Goal: Transaction & Acquisition: Purchase product/service

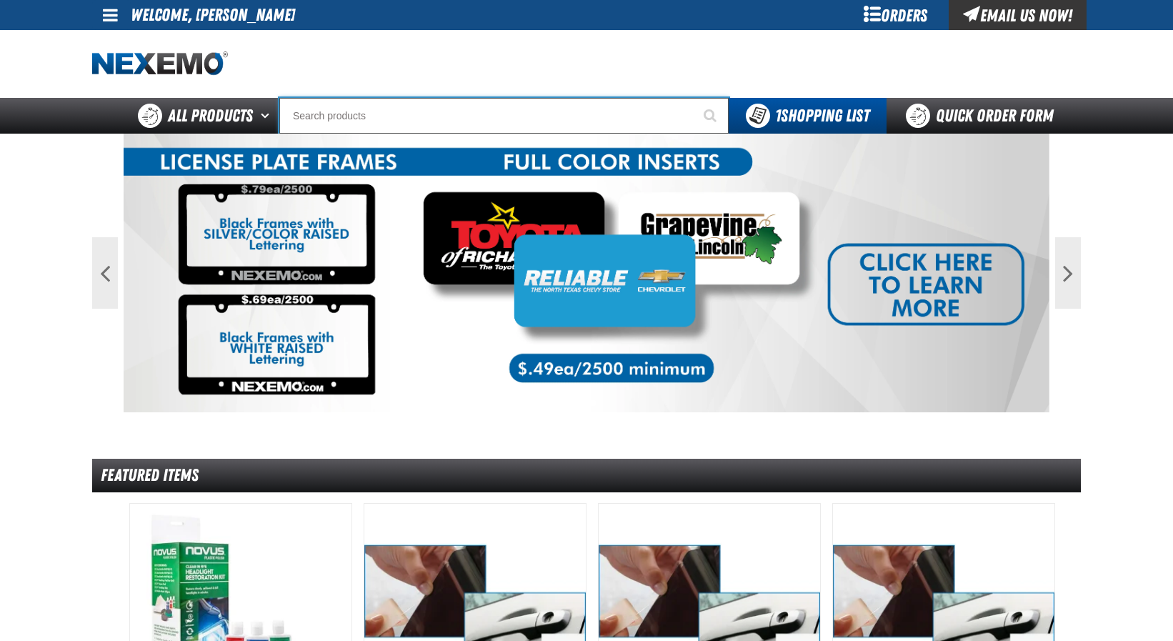
click at [336, 116] on input "Search" at bounding box center [503, 116] width 449 height 36
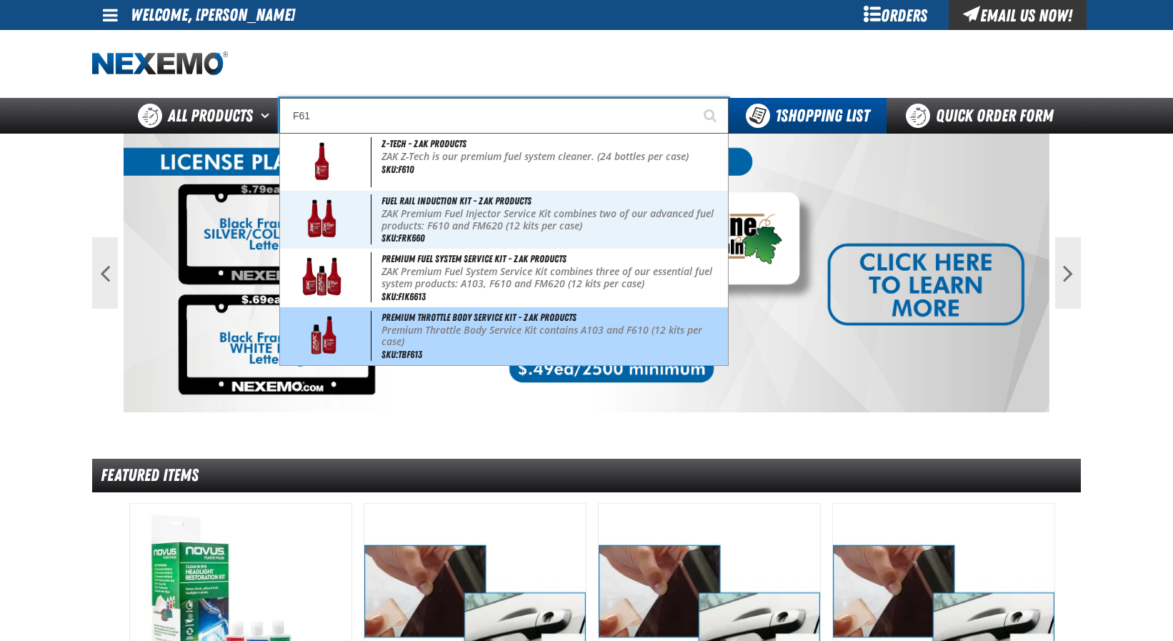
click at [438, 337] on p "Premium Throttle Body Service Kit contains A103 and F610 (12 kits per case)" at bounding box center [553, 336] width 344 height 24
type input "Premium Throttle Body Service Kit - ZAK Products"
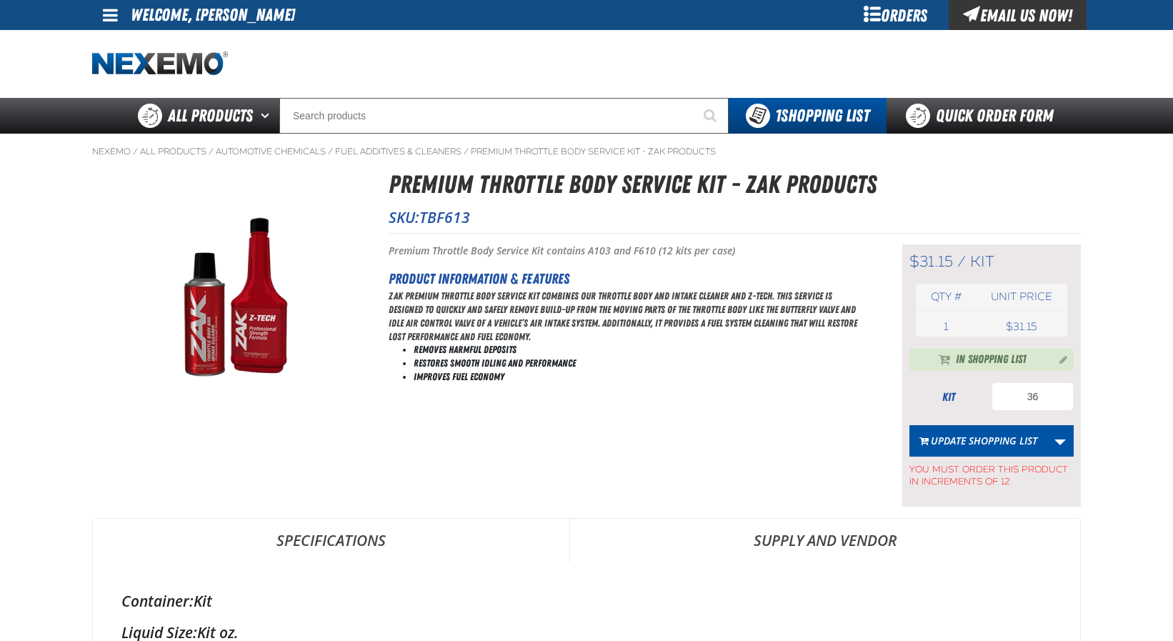
click at [453, 223] on span "TBF613" at bounding box center [444, 217] width 51 height 20
copy span "TBF613"
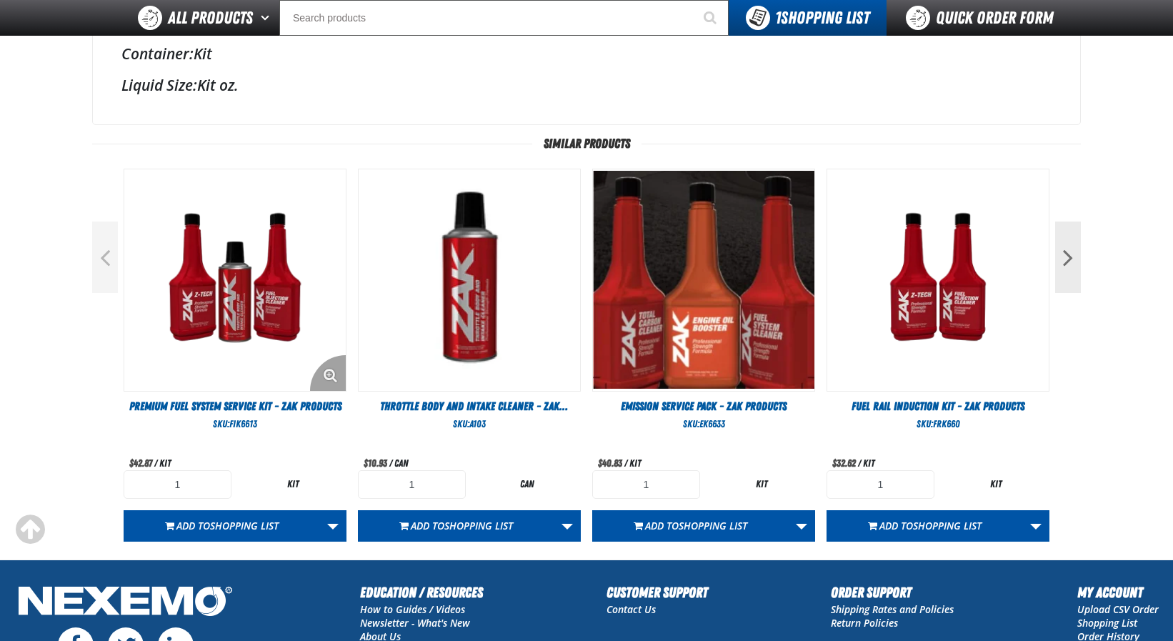
scroll to position [571, 0]
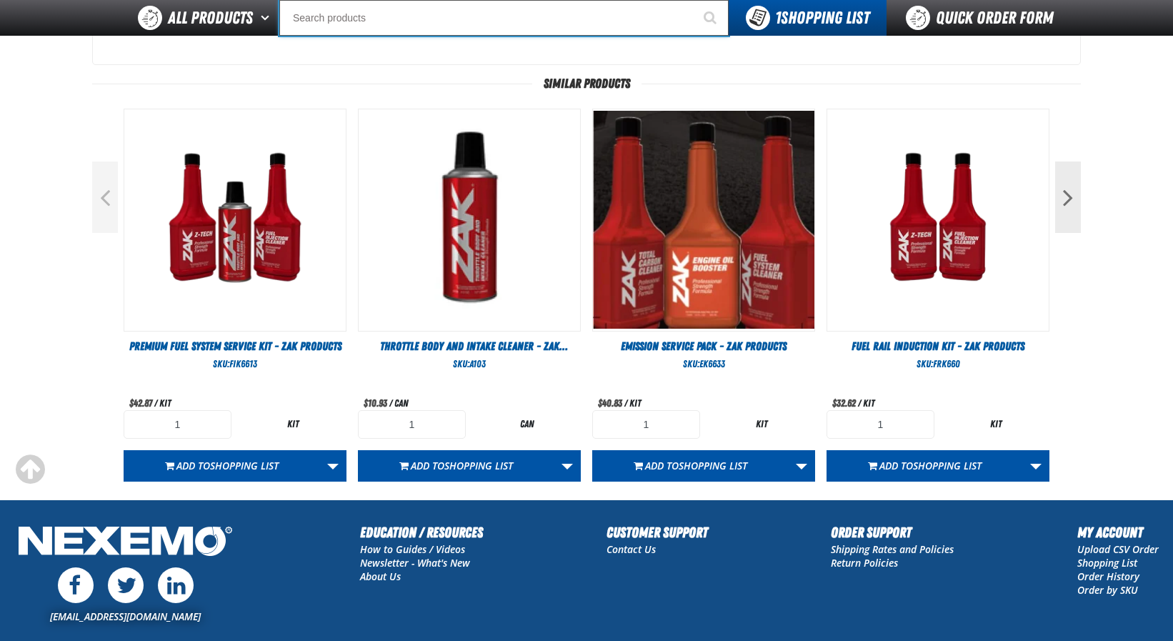
click at [427, 12] on input "Search" at bounding box center [503, 18] width 449 height 36
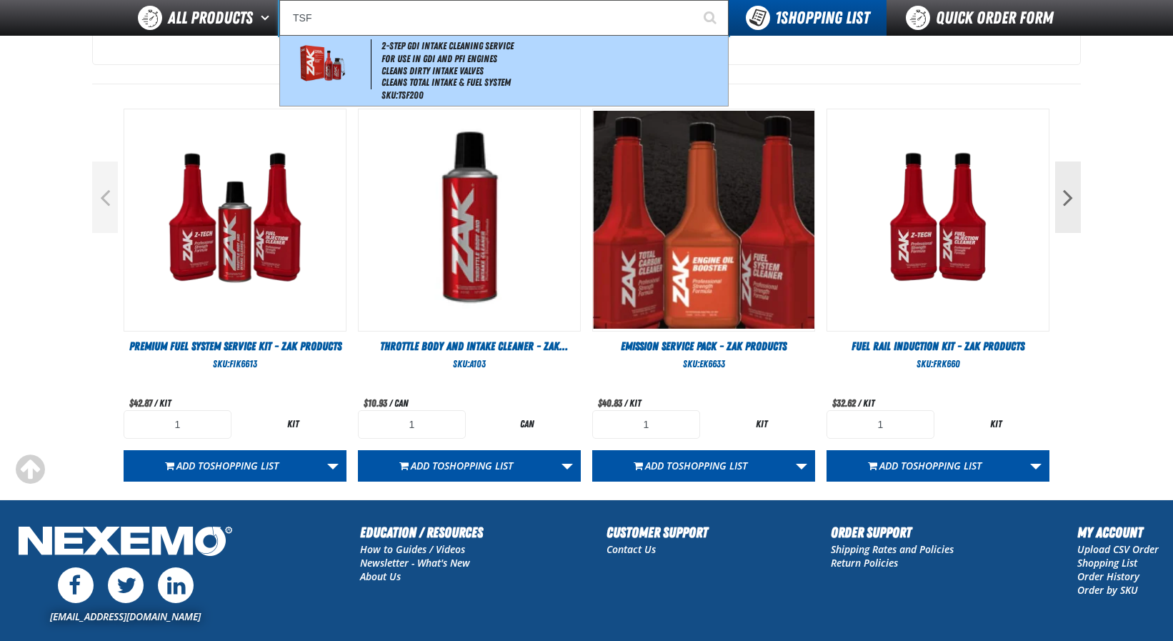
click at [399, 63] on li "For Use in GDI and PFI Engines" at bounding box center [553, 59] width 344 height 12
type input "2-Step GDI Intake Cleaning Service"
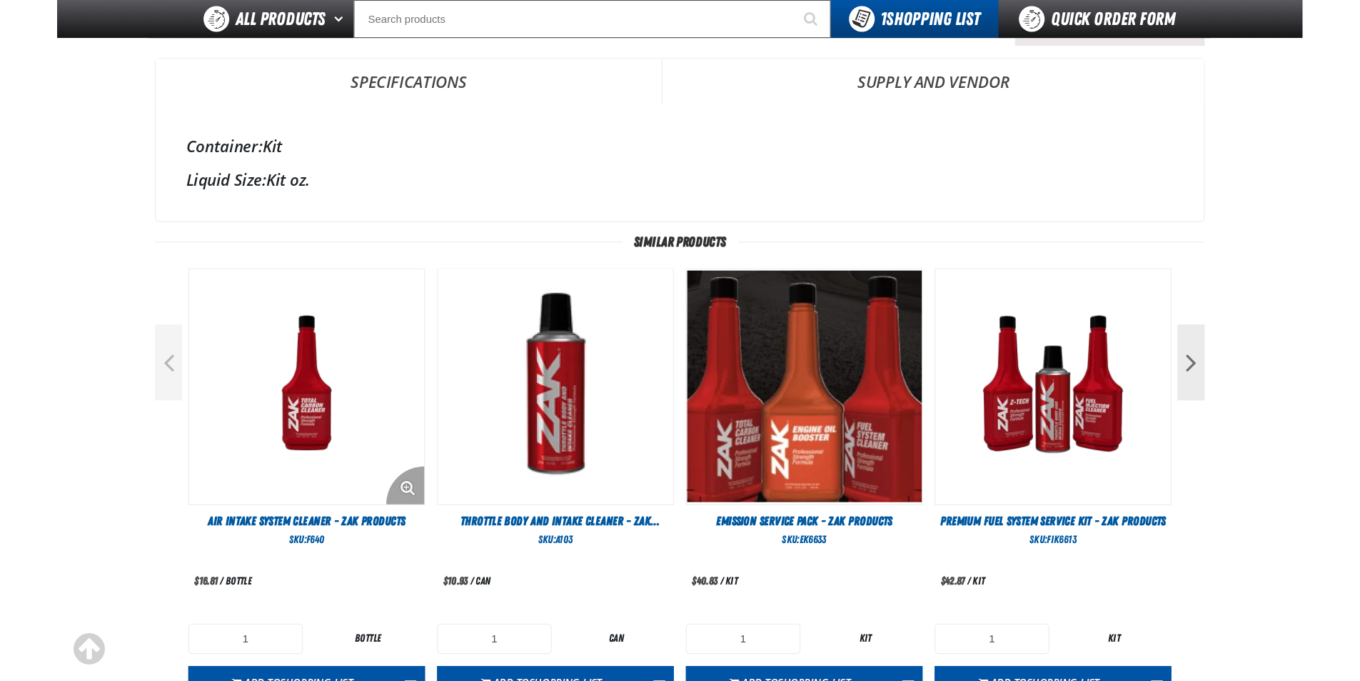
scroll to position [428, 0]
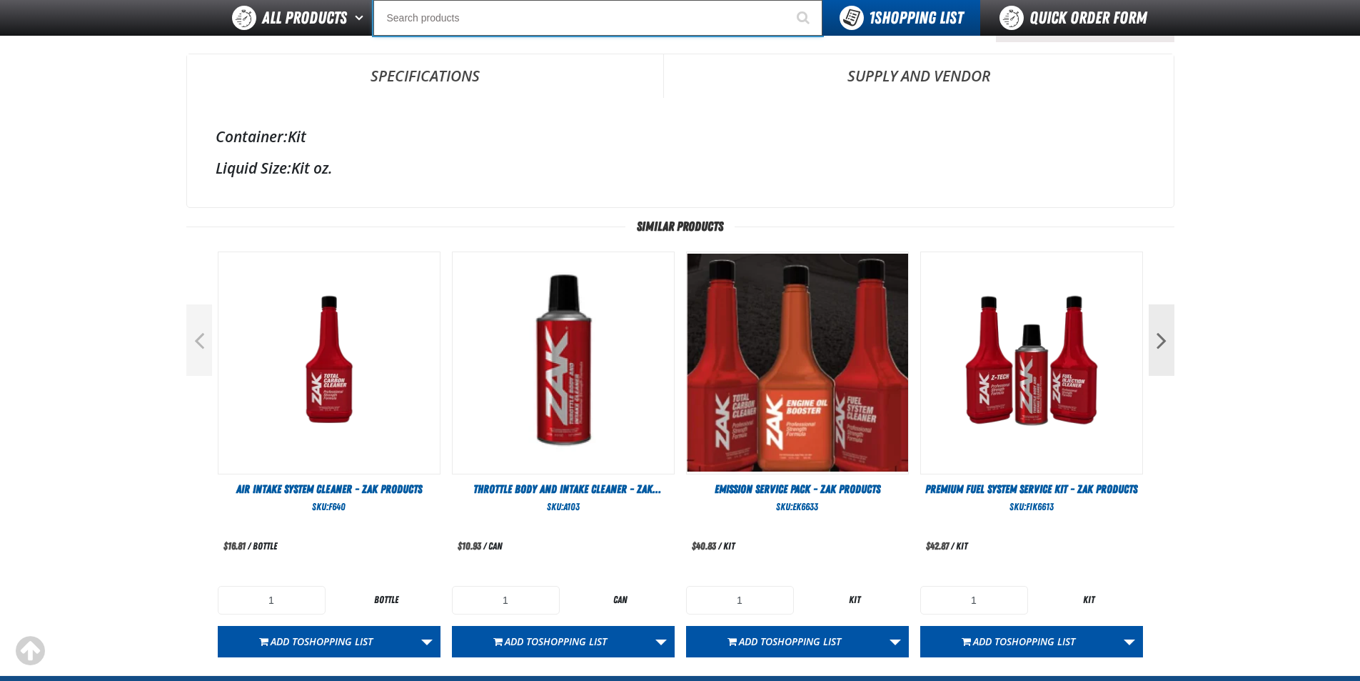
click at [516, 19] on input "Search" at bounding box center [598, 18] width 449 height 36
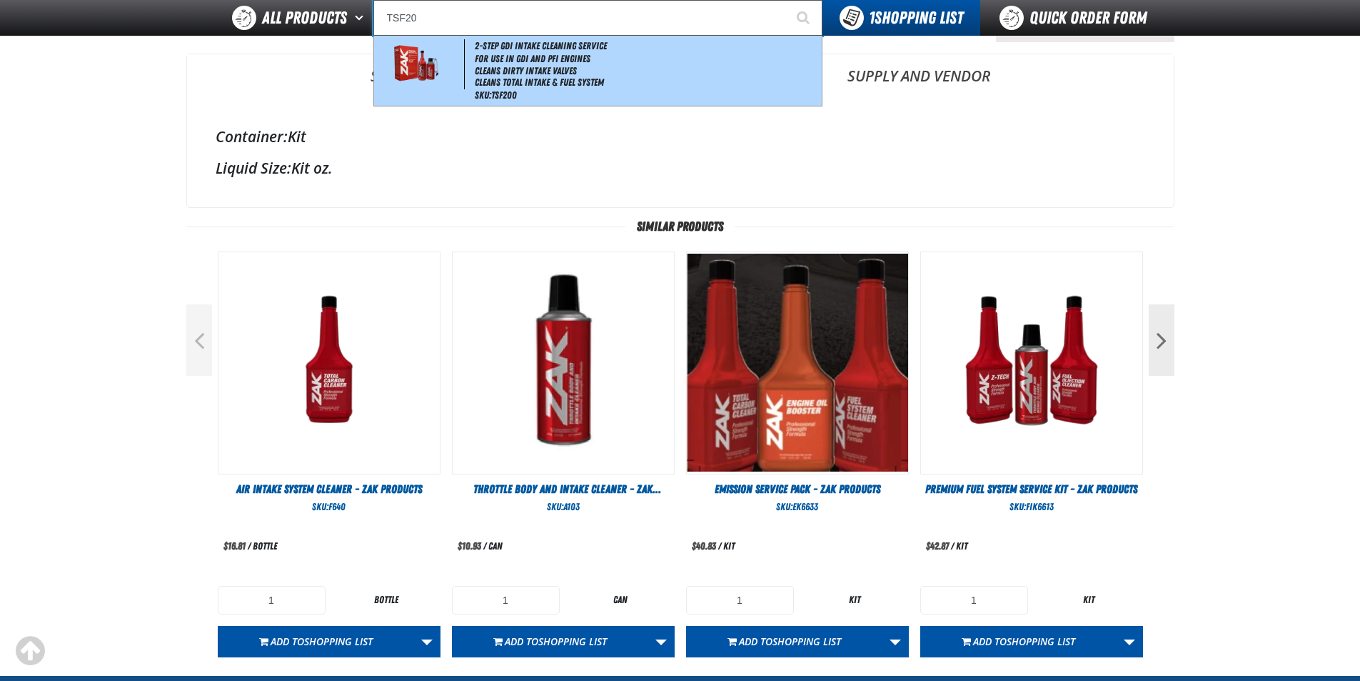
click at [526, 70] on li "Cleans Dirty Intake Valves" at bounding box center [647, 71] width 344 height 12
type input "2-Step GDI Intake Cleaning Service"
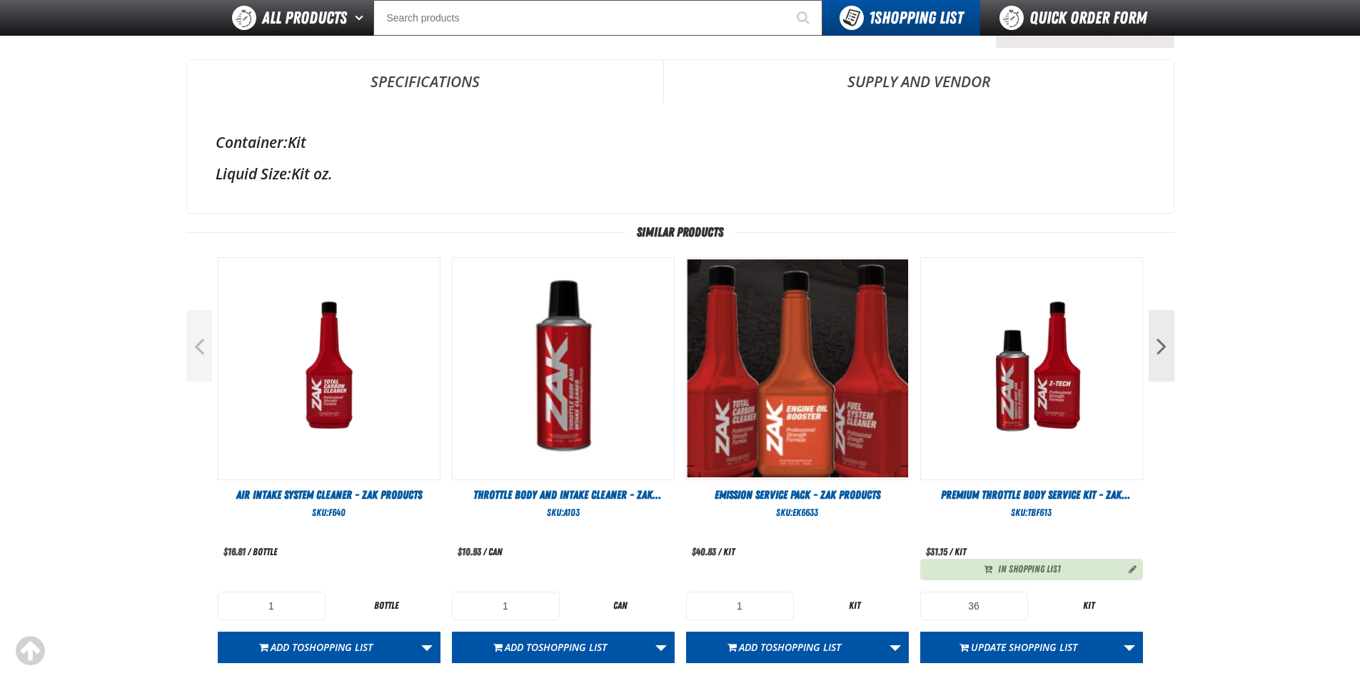
scroll to position [428, 0]
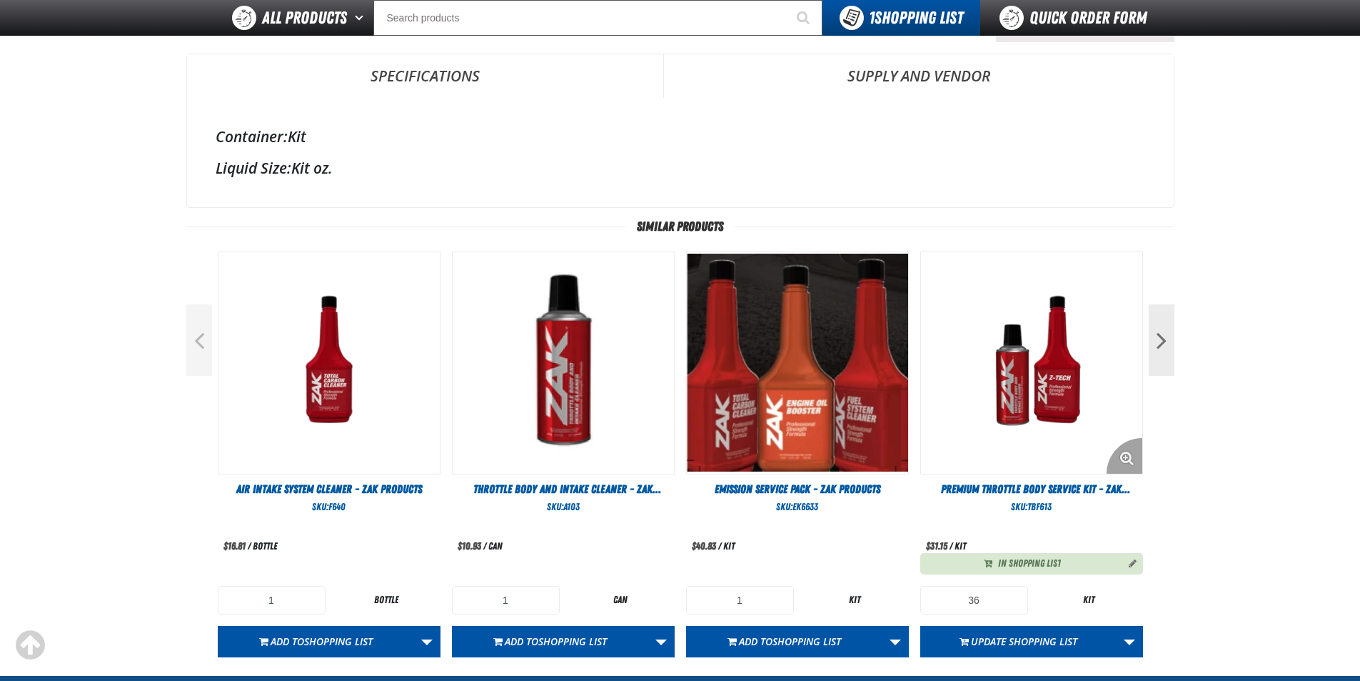
click at [1042, 379] on img "View Details of the Premium Throttle Body Service Kit - ZAK Products" at bounding box center [1031, 362] width 221 height 221
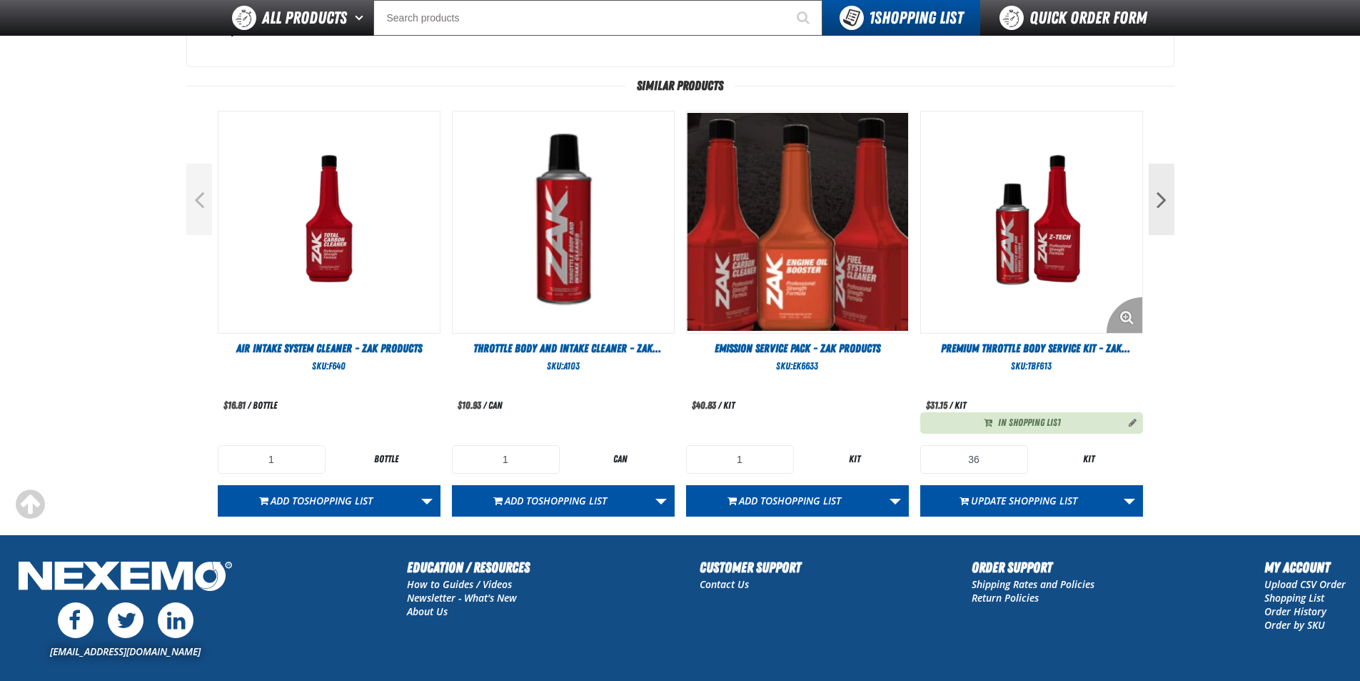
scroll to position [571, 0]
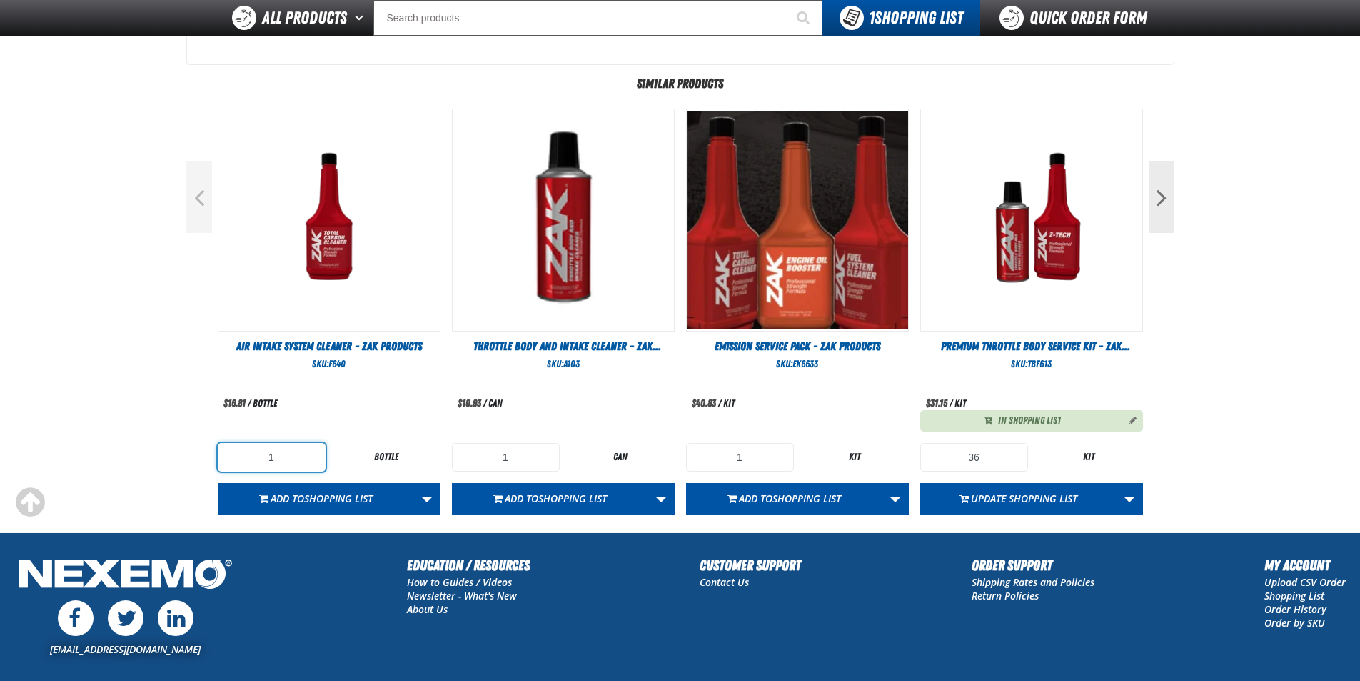
click at [294, 453] on input "1" at bounding box center [272, 457] width 108 height 29
click at [199, 371] on div "Similar Products Previous" at bounding box center [680, 295] width 988 height 438
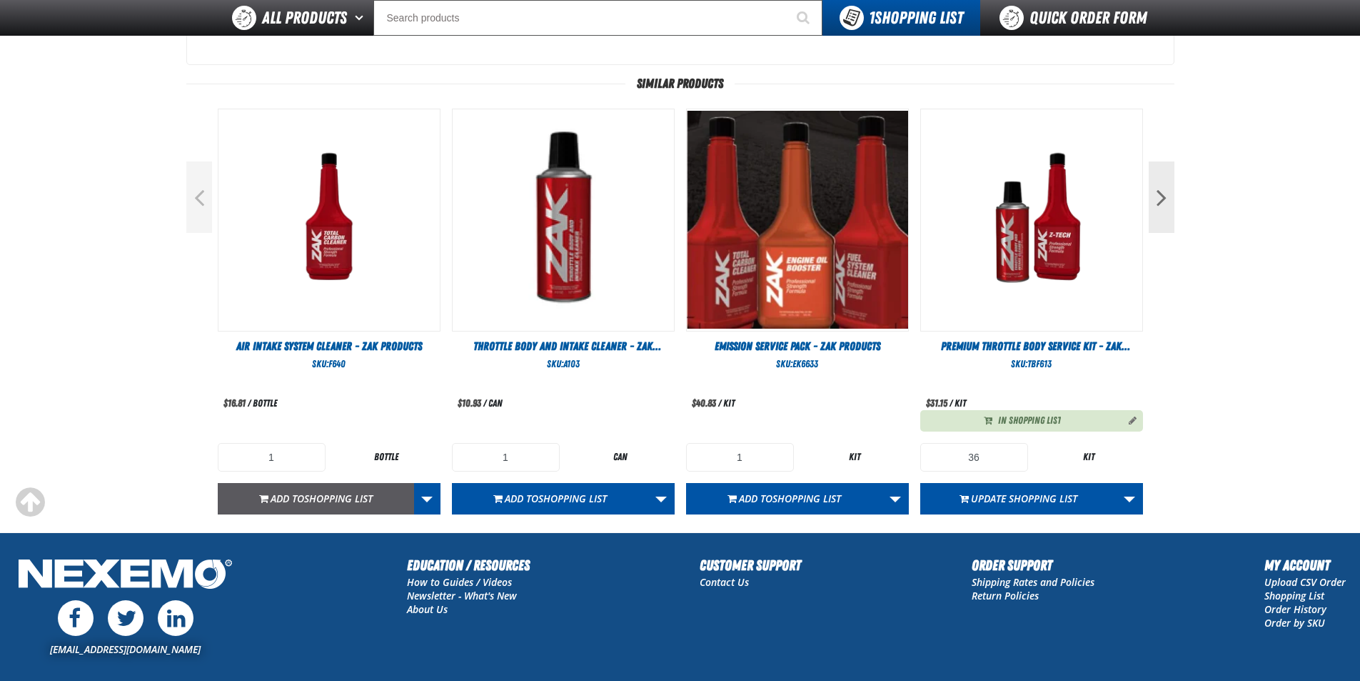
click at [343, 493] on span "Shopping List" at bounding box center [338, 498] width 69 height 14
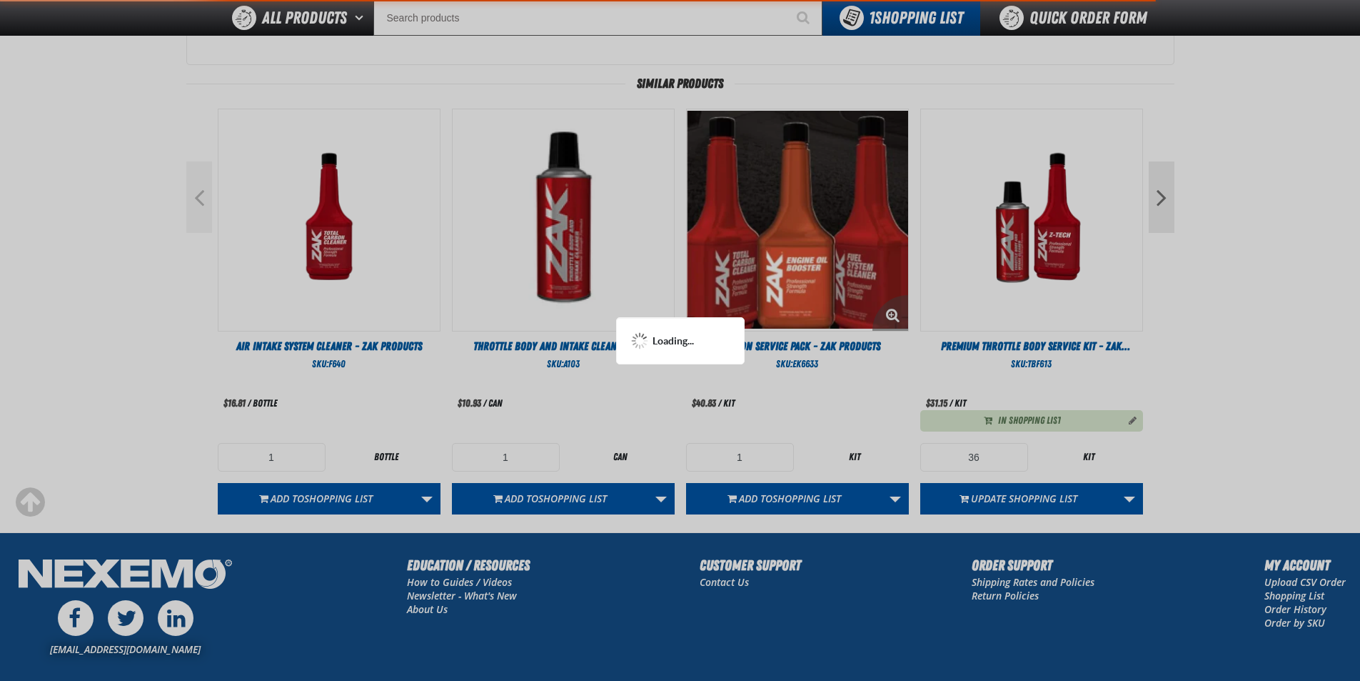
scroll to position [641, 0]
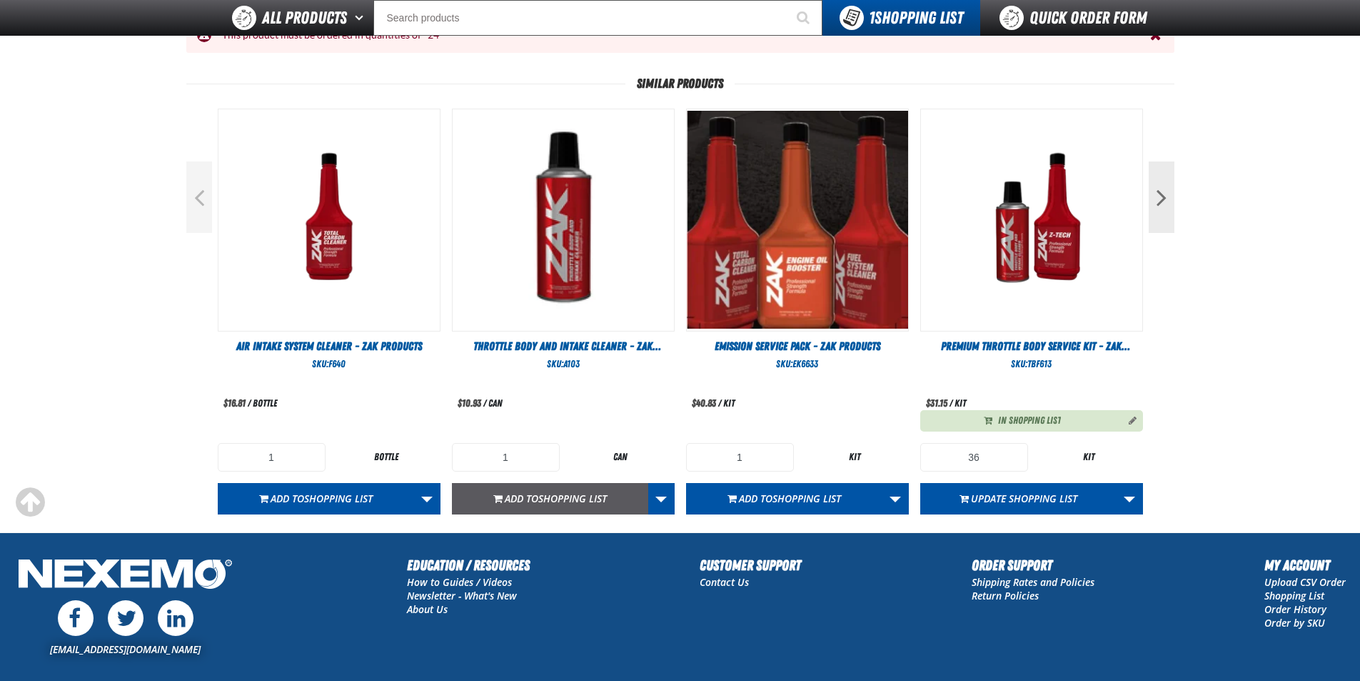
click at [557, 494] on span "Shopping List" at bounding box center [572, 498] width 69 height 14
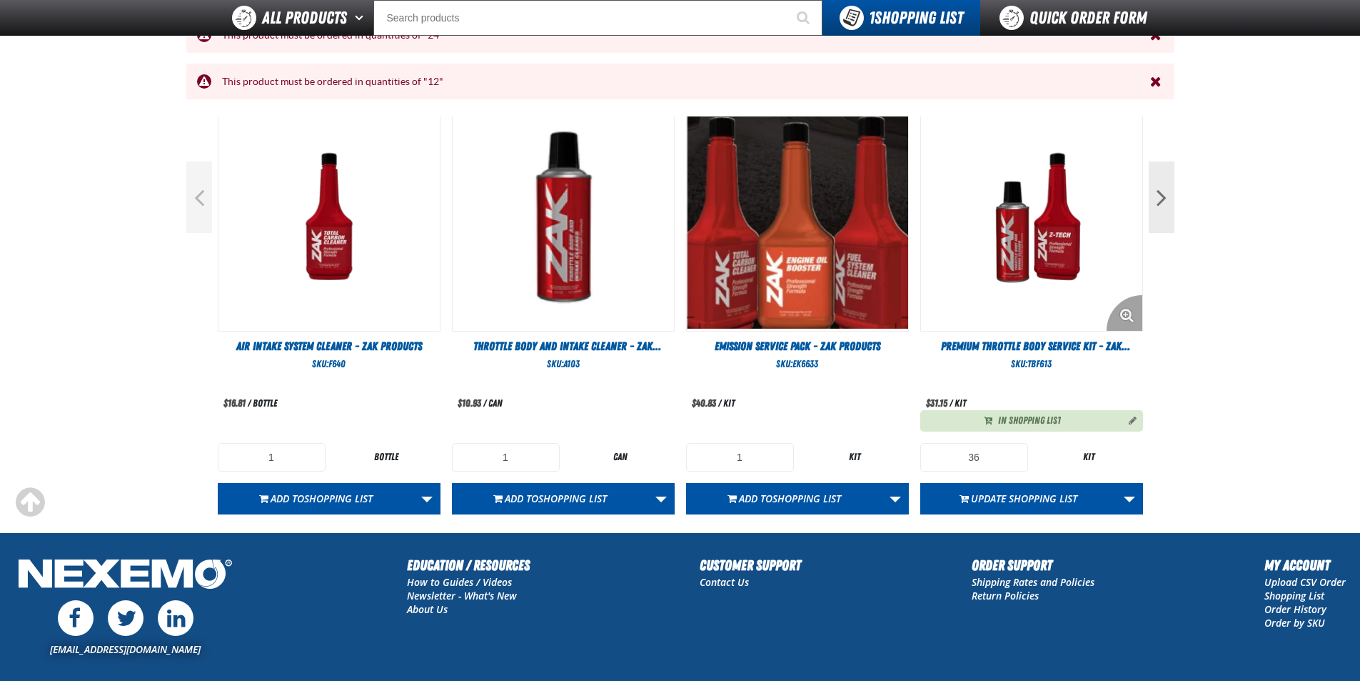
click at [1048, 269] on img "View Details of the Premium Throttle Body Service Kit - ZAK Products" at bounding box center [1031, 219] width 221 height 221
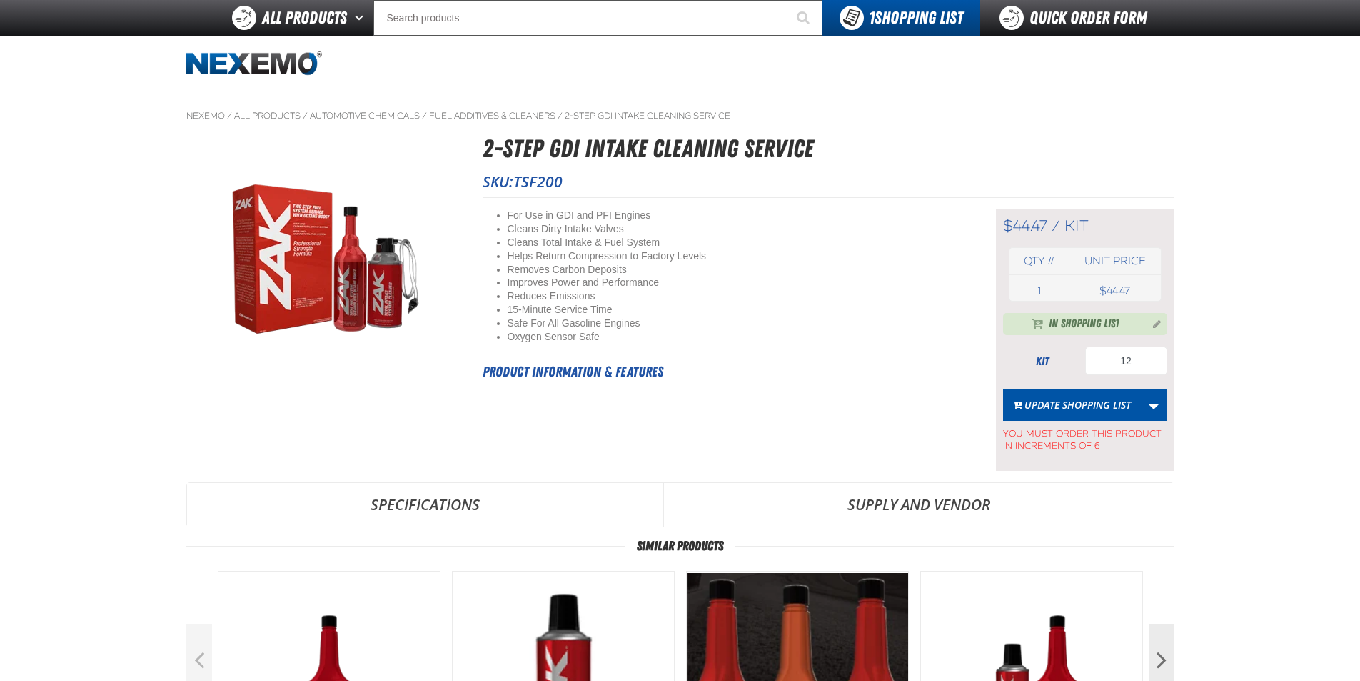
scroll to position [641, 0]
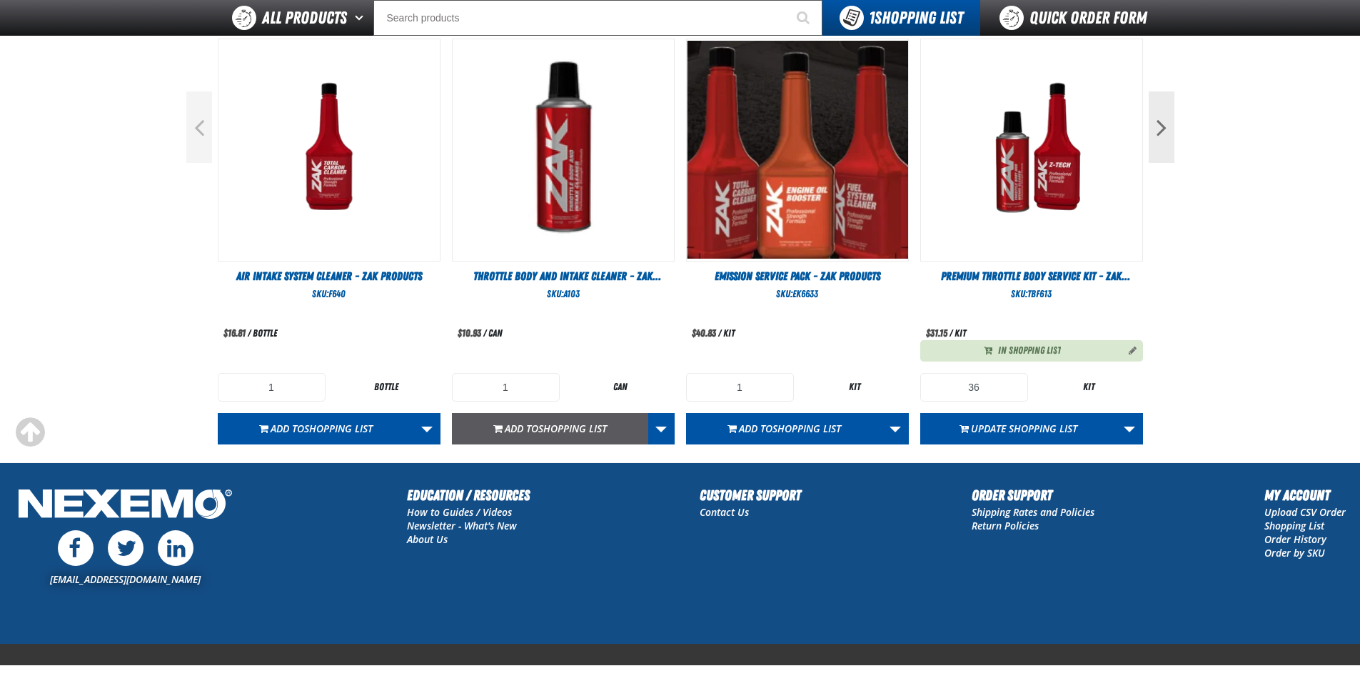
click at [556, 428] on span "Shopping List" at bounding box center [572, 428] width 69 height 14
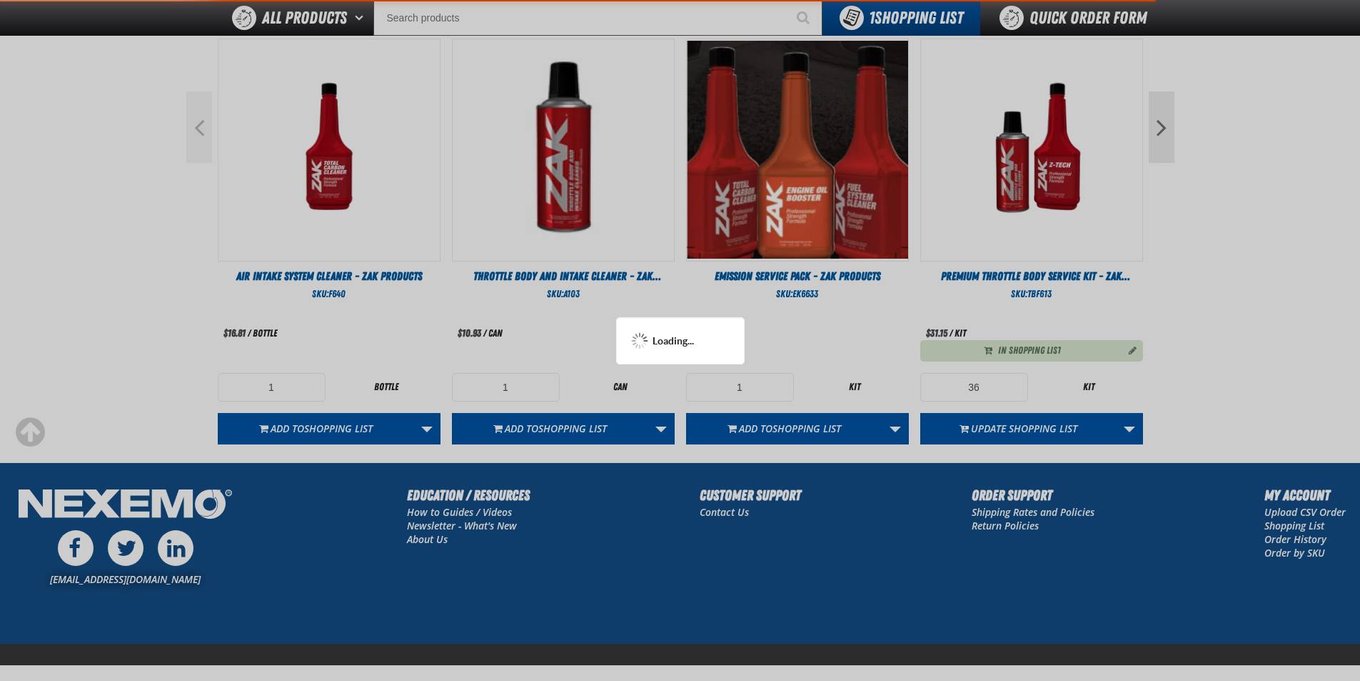
scroll to position [711, 0]
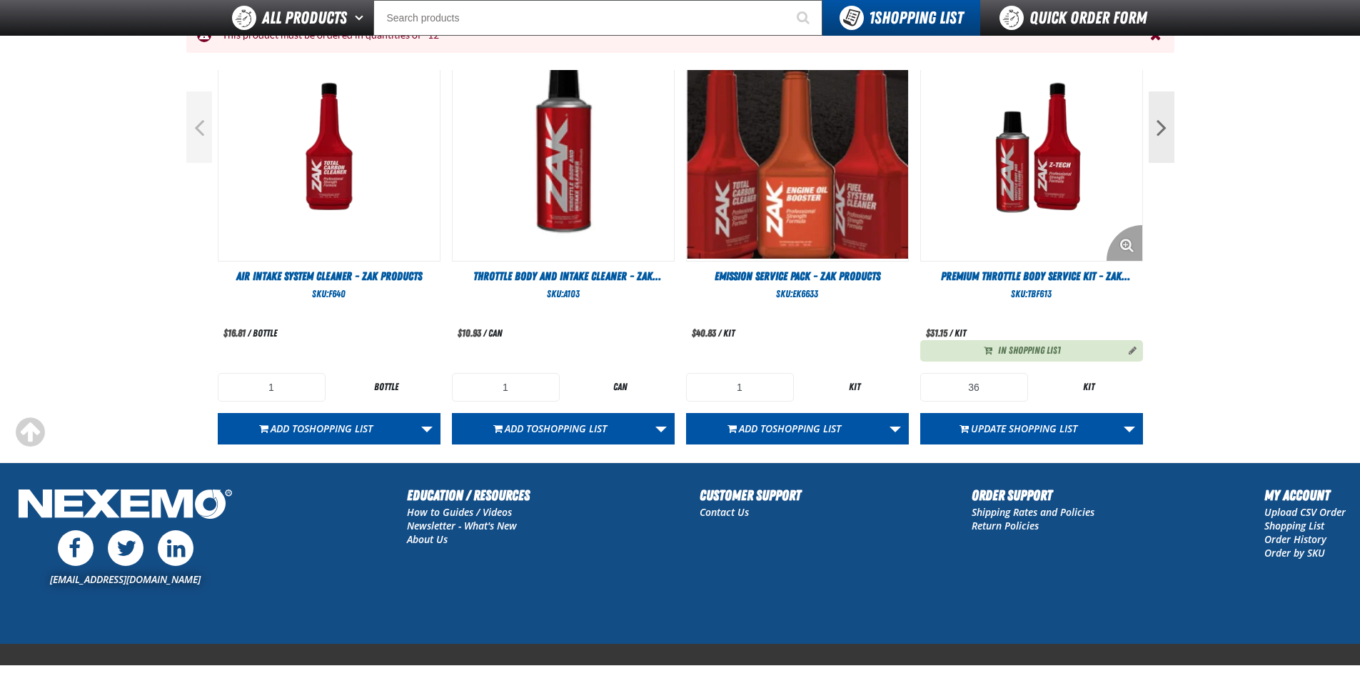
click at [1100, 124] on img "View Details of the Premium Throttle Body Service Kit - ZAK Products" at bounding box center [1031, 149] width 221 height 221
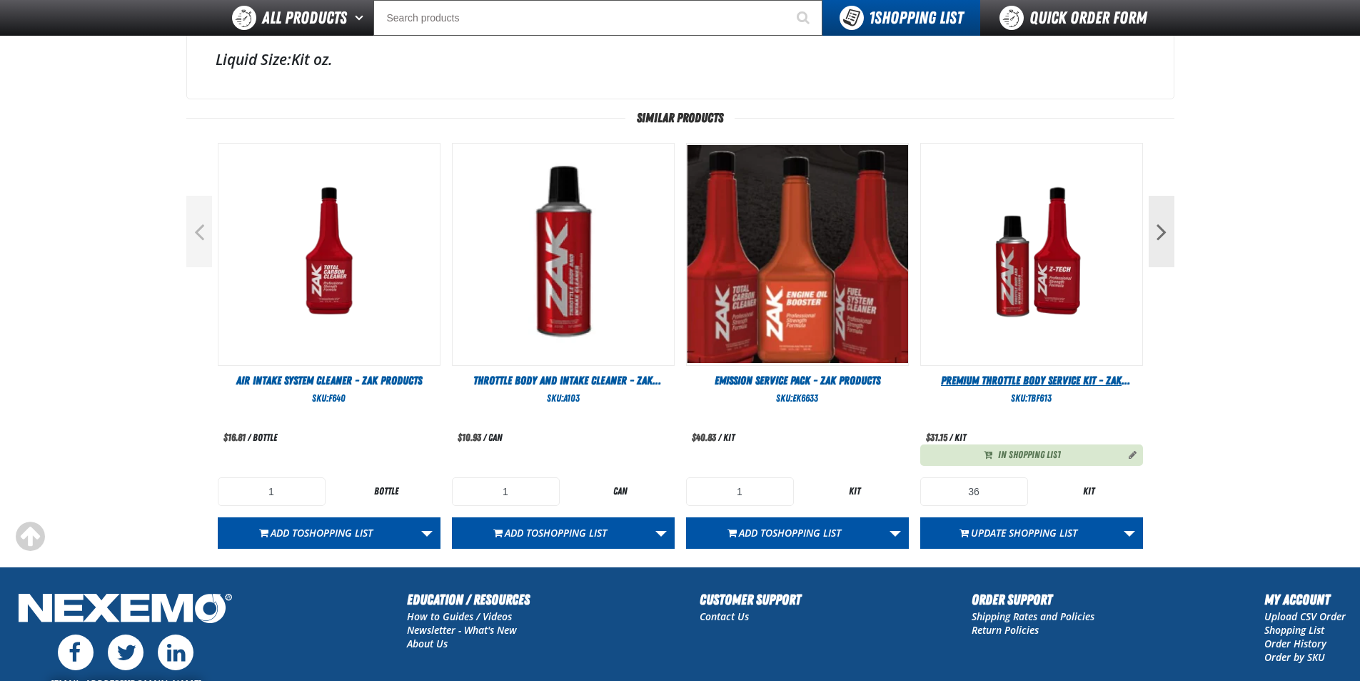
scroll to position [482, 0]
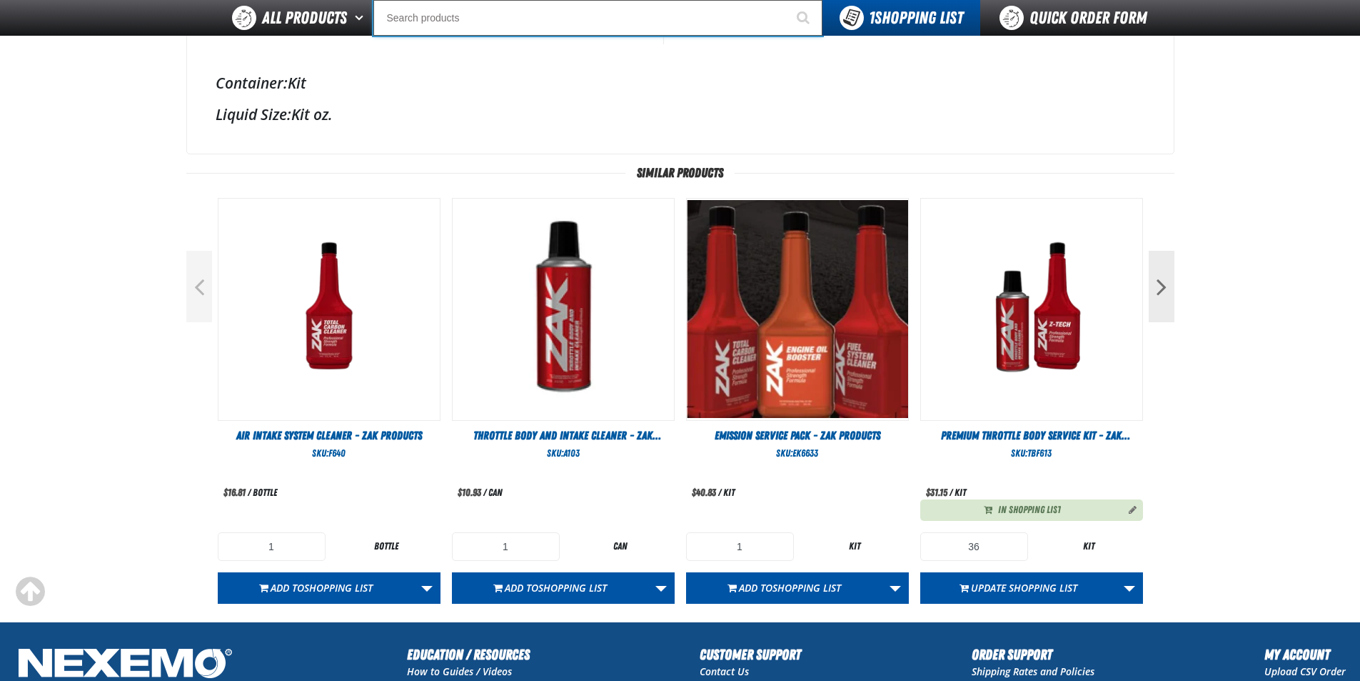
click at [629, 21] on input "Search" at bounding box center [598, 18] width 449 height 36
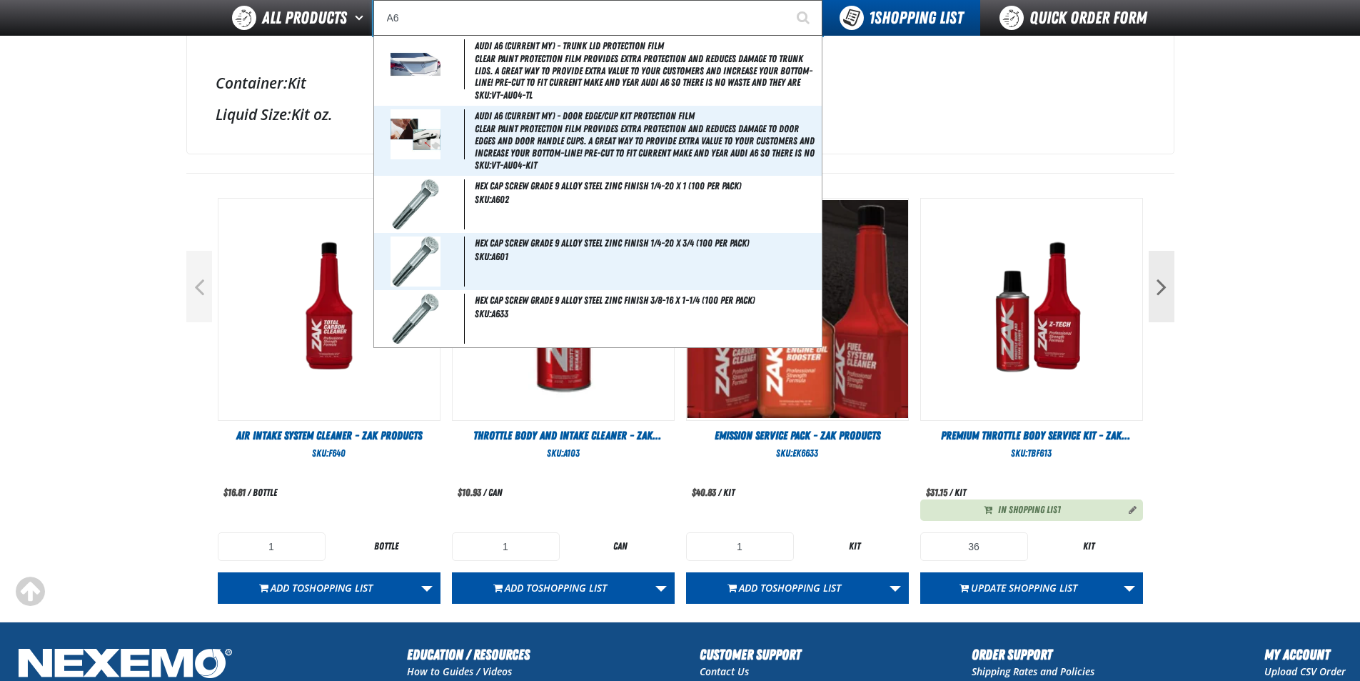
type input "A"
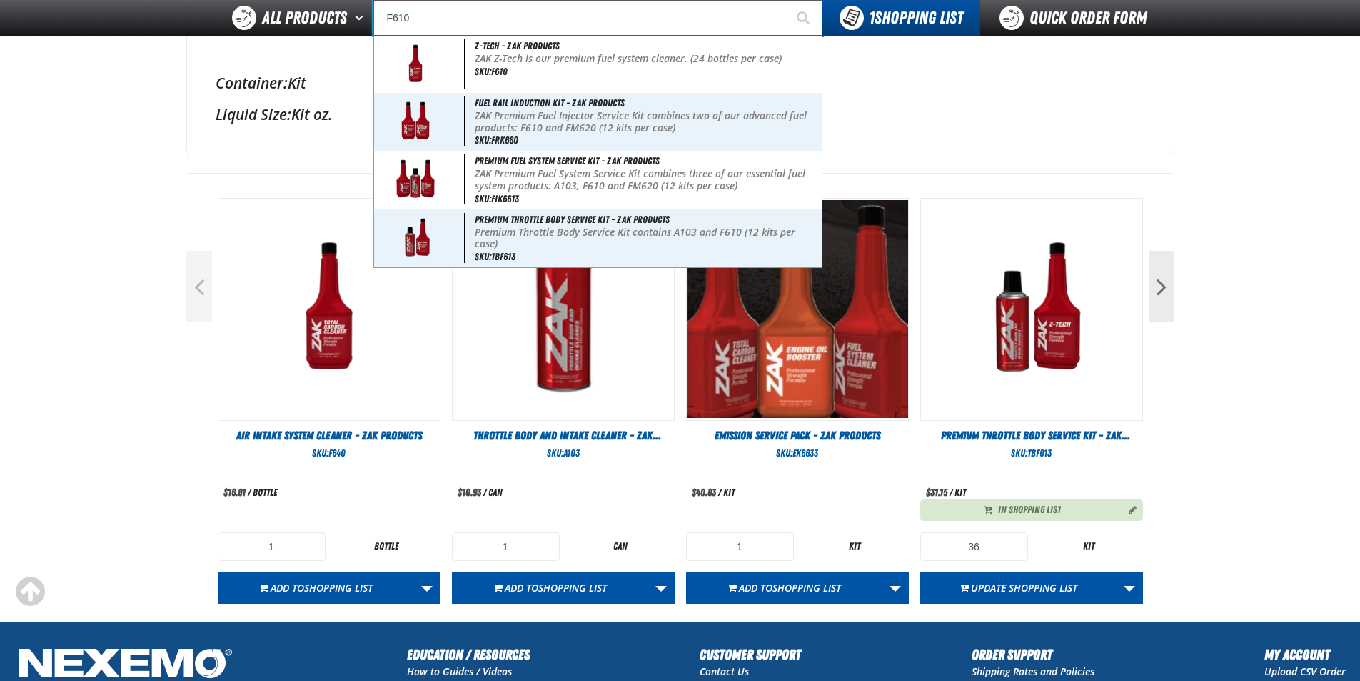
type input "F610"
click at [787, 0] on button "Start Searching" at bounding box center [805, 18] width 36 height 36
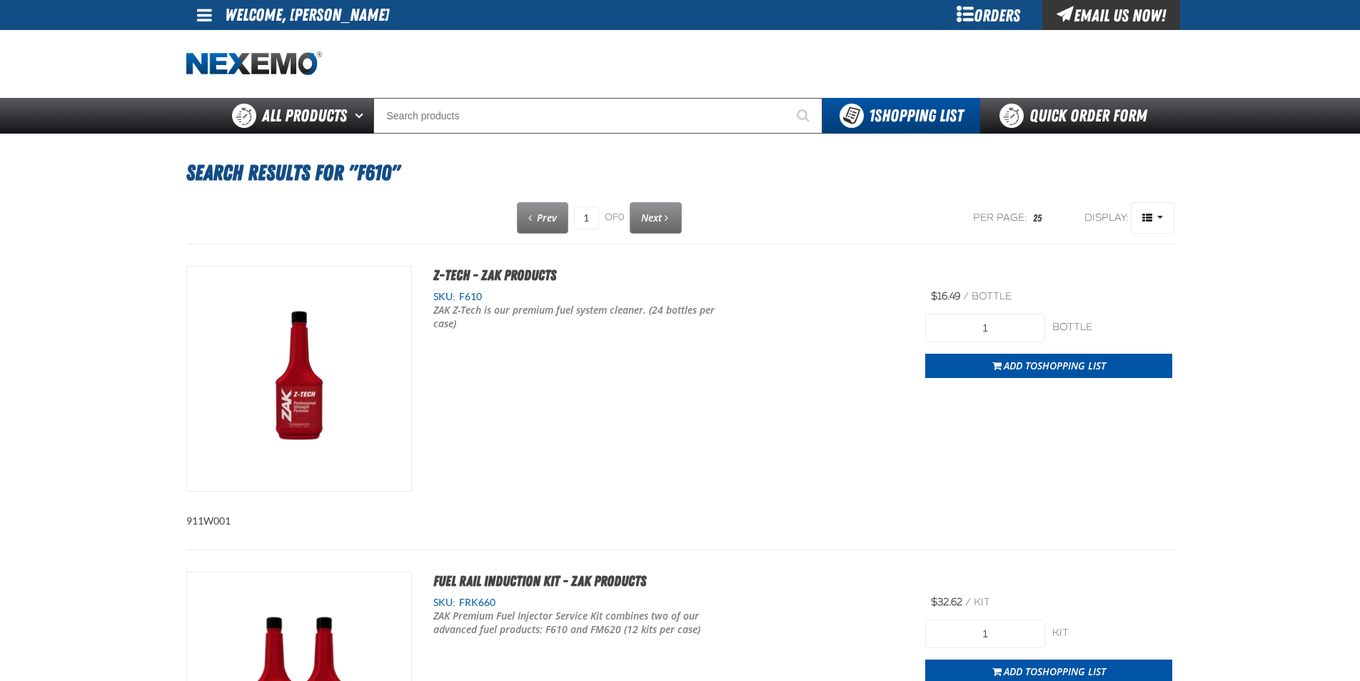
type input "36"
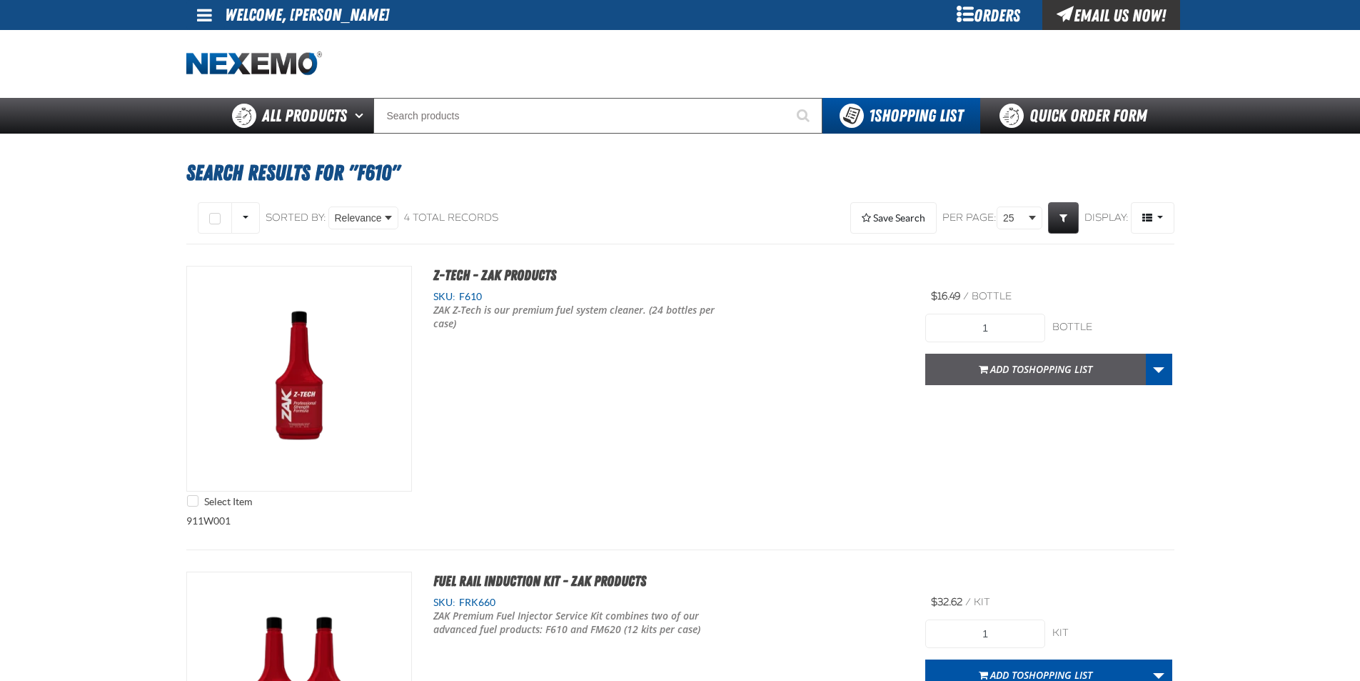
click at [1021, 376] on button "Add to Shopping List" at bounding box center [1036, 369] width 221 height 31
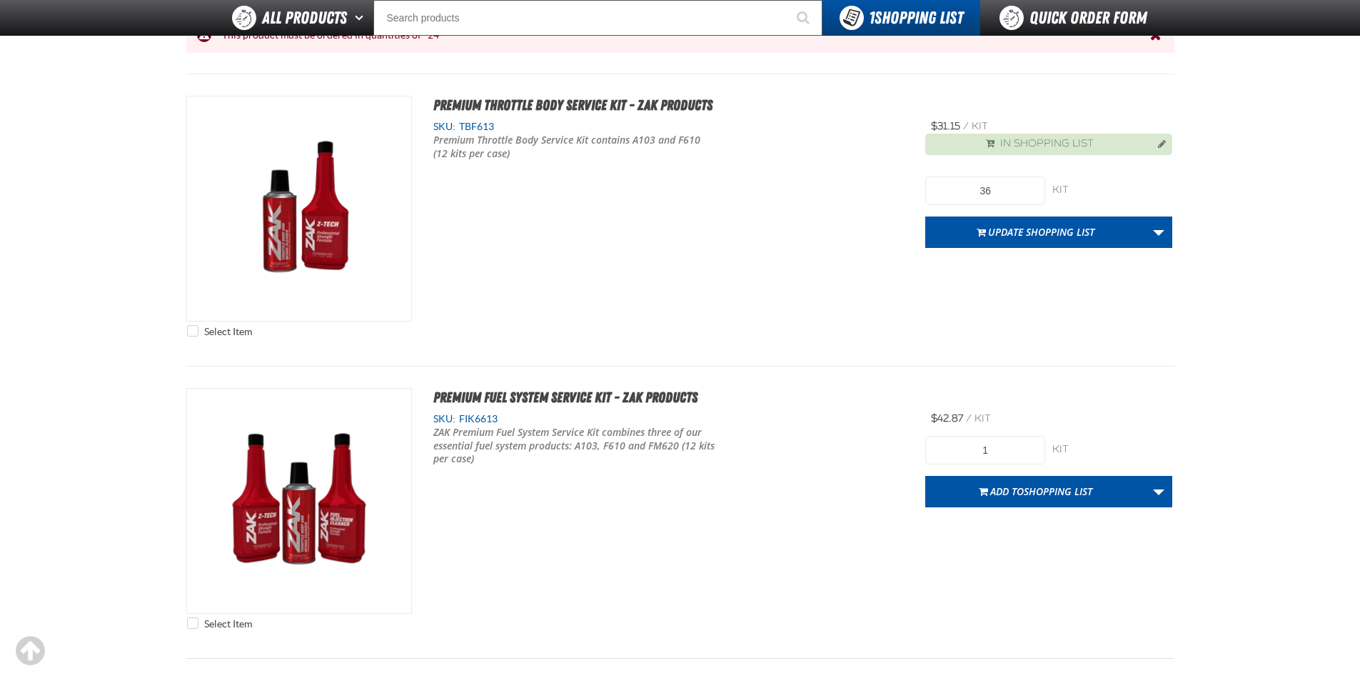
scroll to position [857, 0]
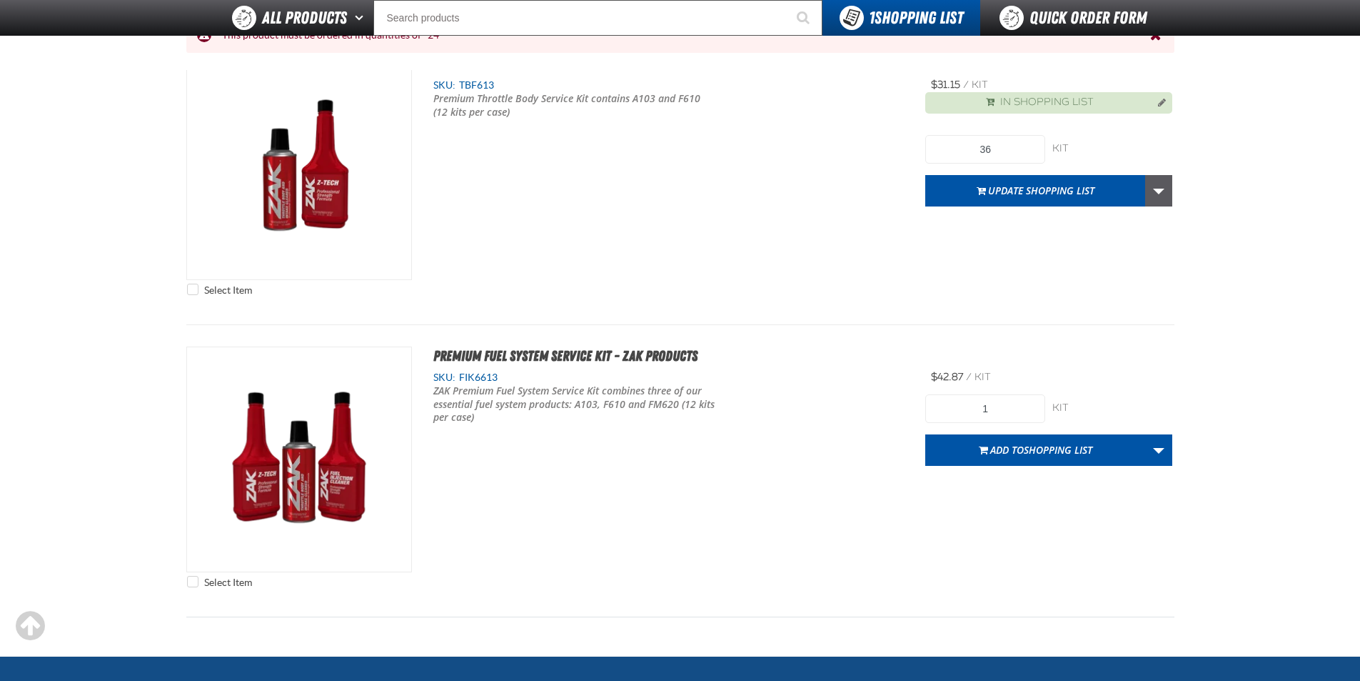
click at [1156, 187] on link "More Actions" at bounding box center [1159, 190] width 27 height 31
click at [1002, 255] on span "Remove From Shopping List" at bounding box center [1031, 253] width 159 height 12
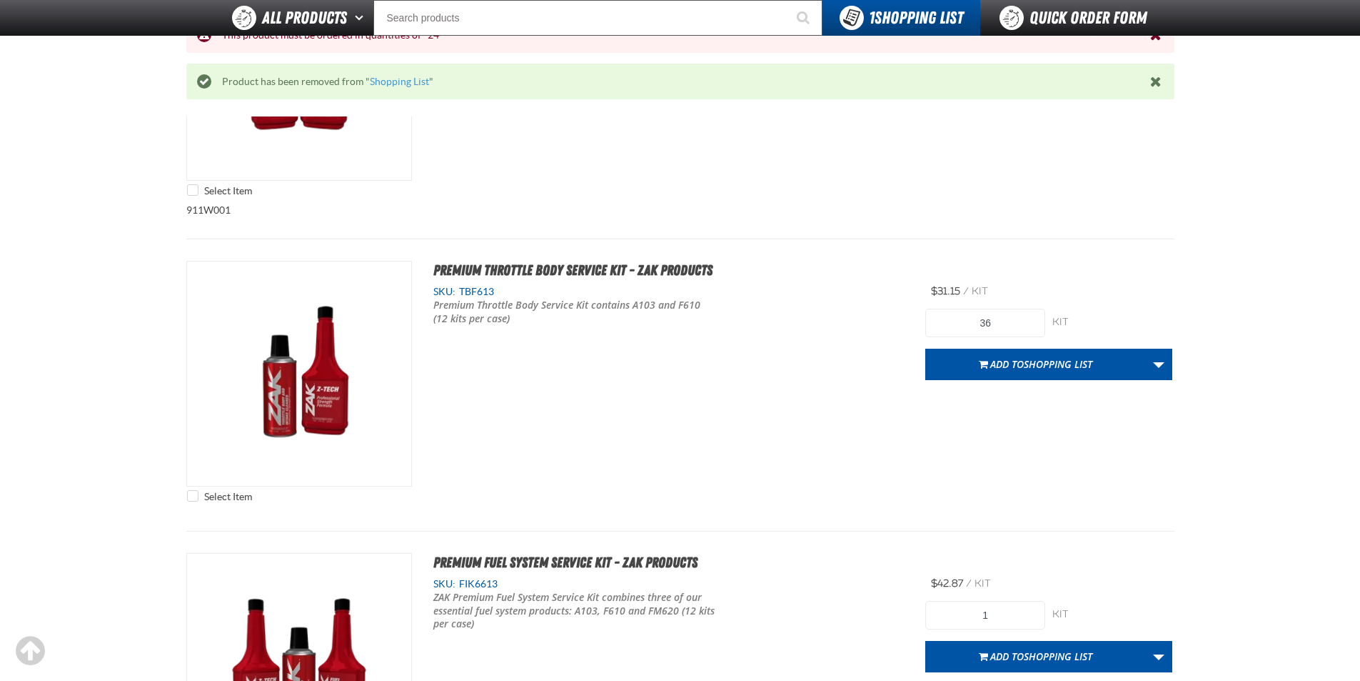
scroll to position [903, 0]
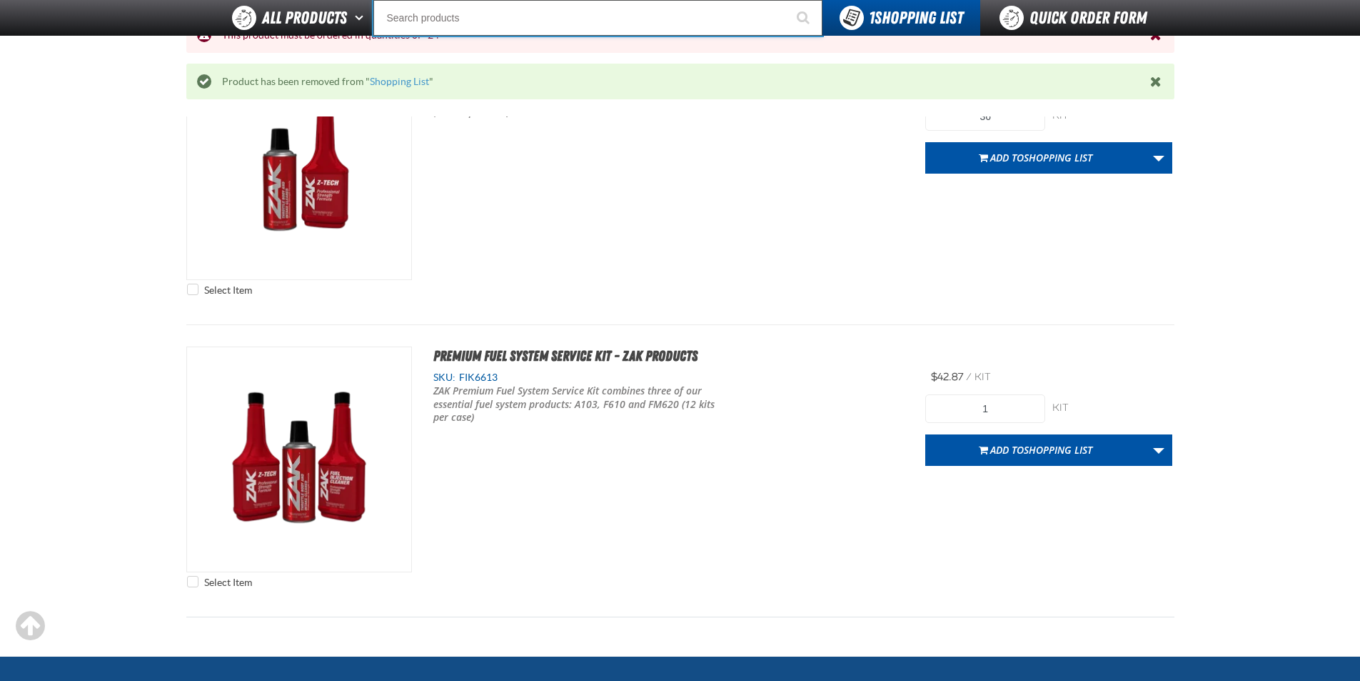
click at [503, 9] on input "Search" at bounding box center [598, 18] width 449 height 36
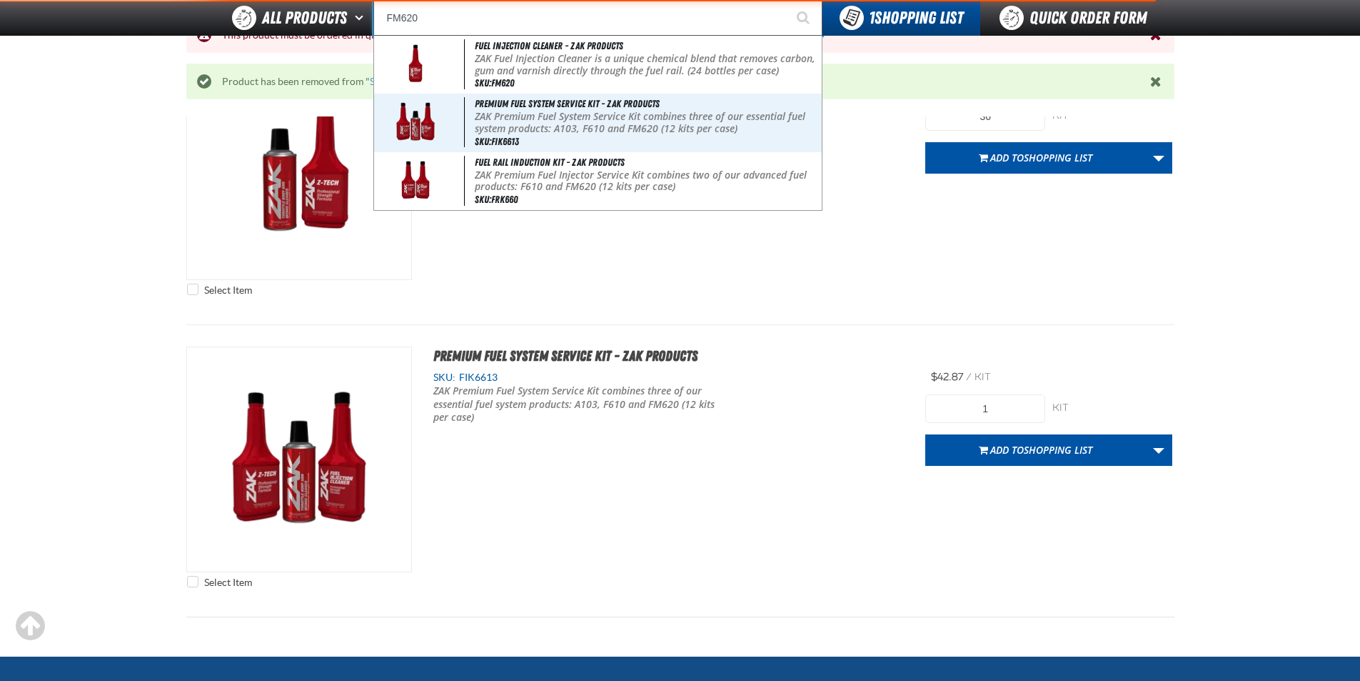
type input "FM620"
click at [787, 0] on button "Start Searching" at bounding box center [805, 18] width 36 height 36
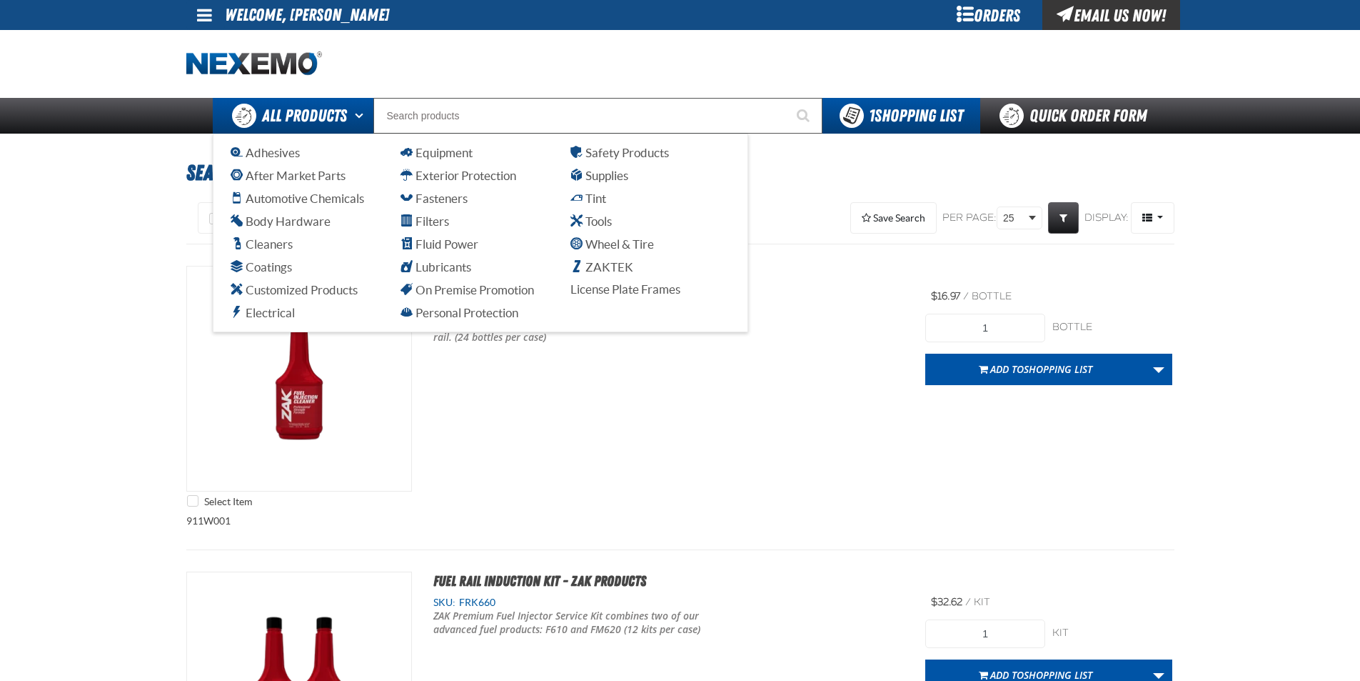
click at [316, 116] on span "All Products" at bounding box center [304, 116] width 85 height 26
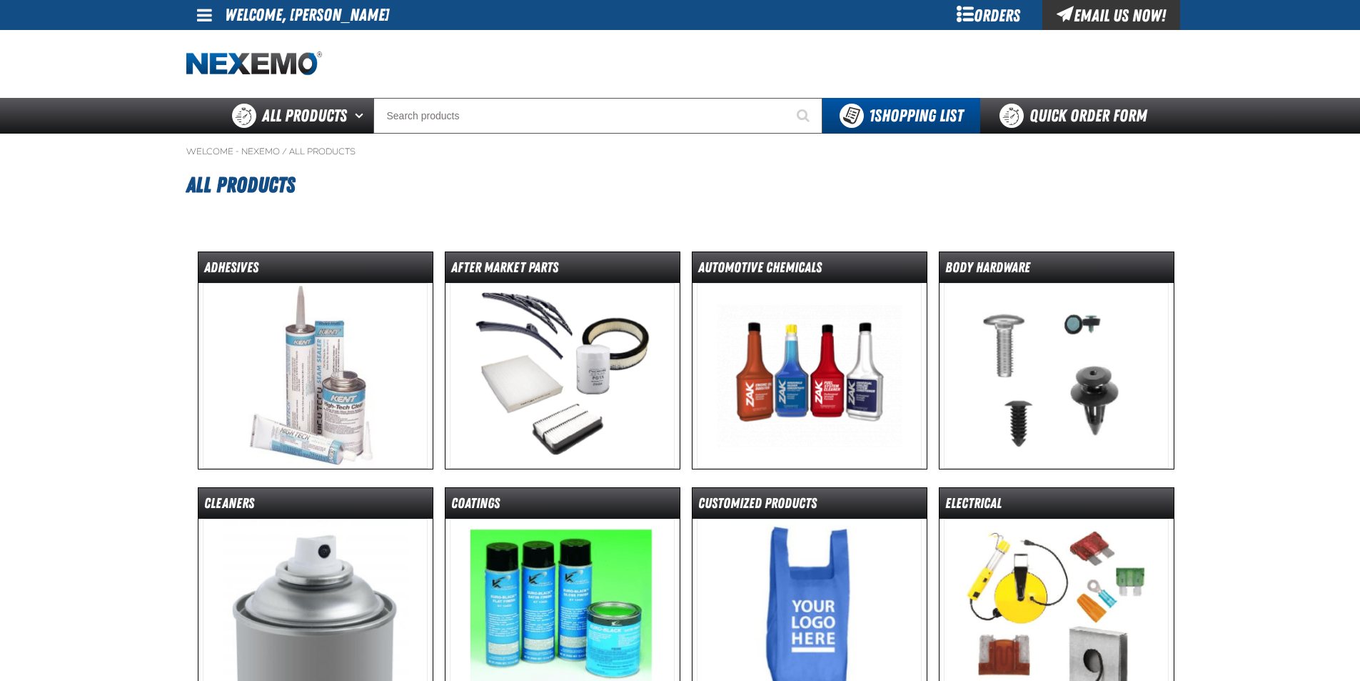
click at [803, 354] on img at bounding box center [809, 376] width 225 height 186
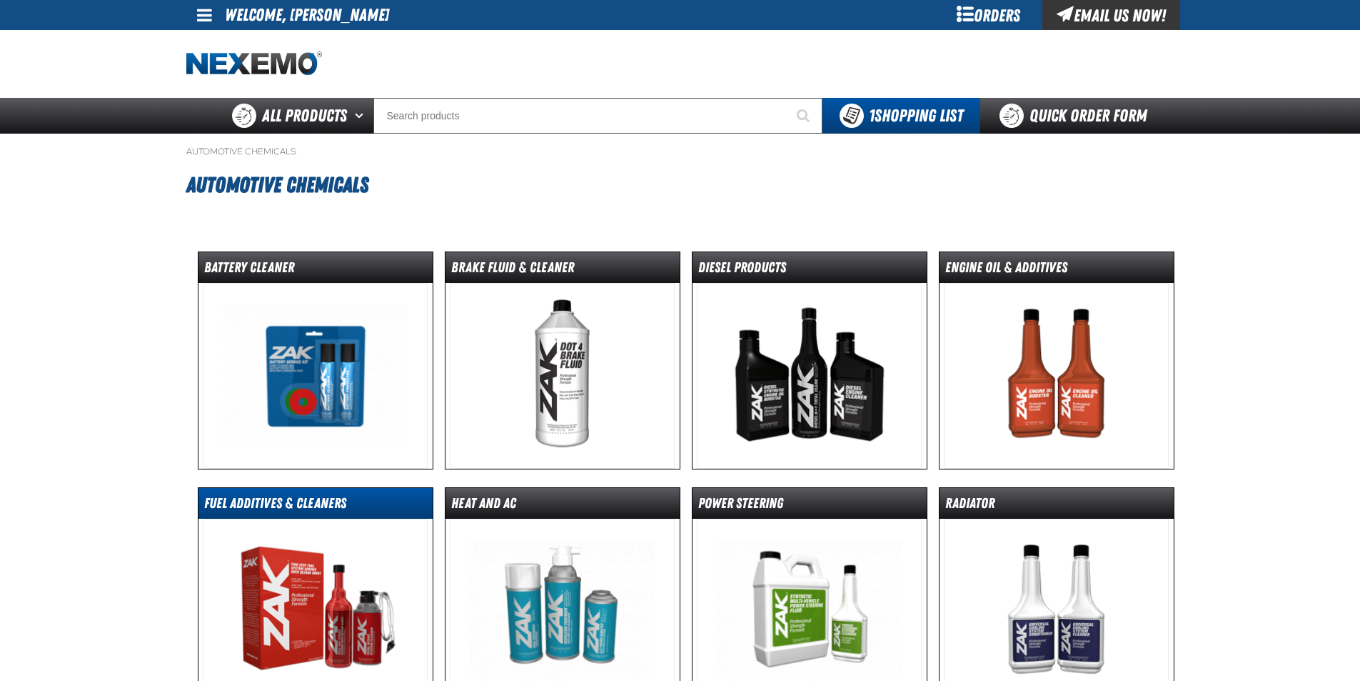
click at [345, 510] on dt "Fuel Additives & Cleaners" at bounding box center [316, 505] width 234 height 25
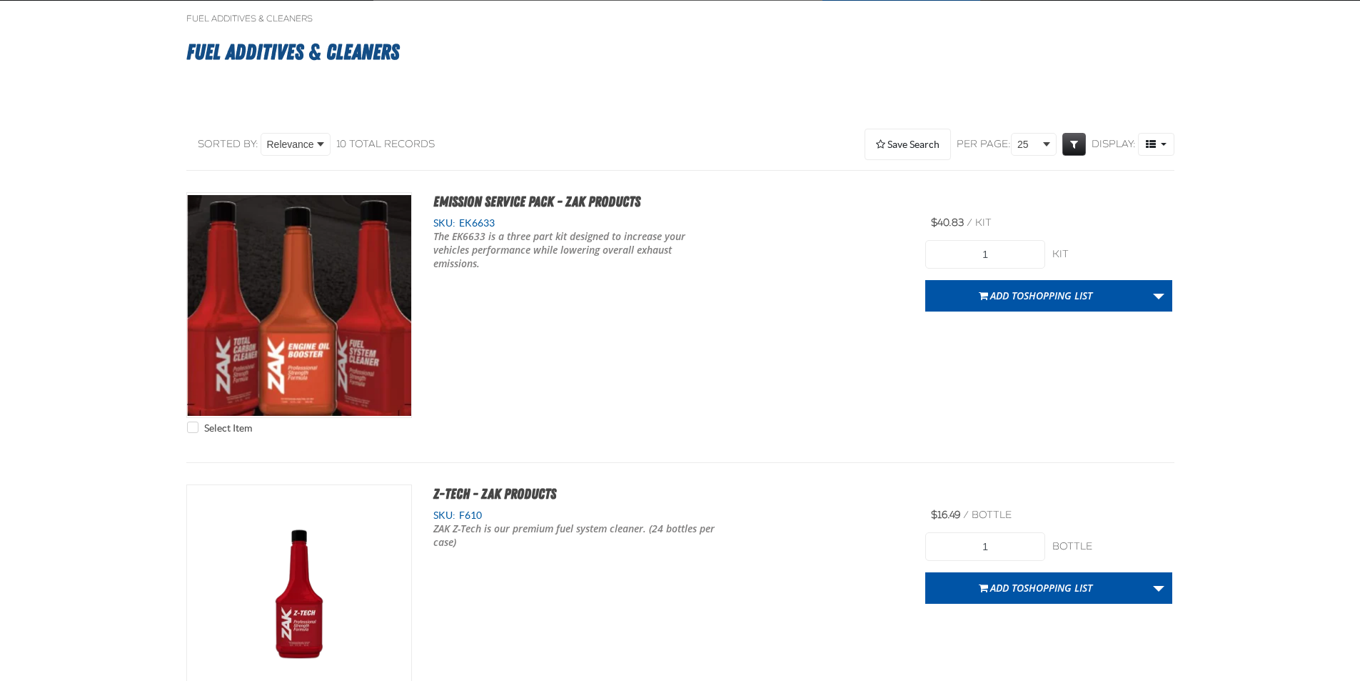
scroll to position [143, 0]
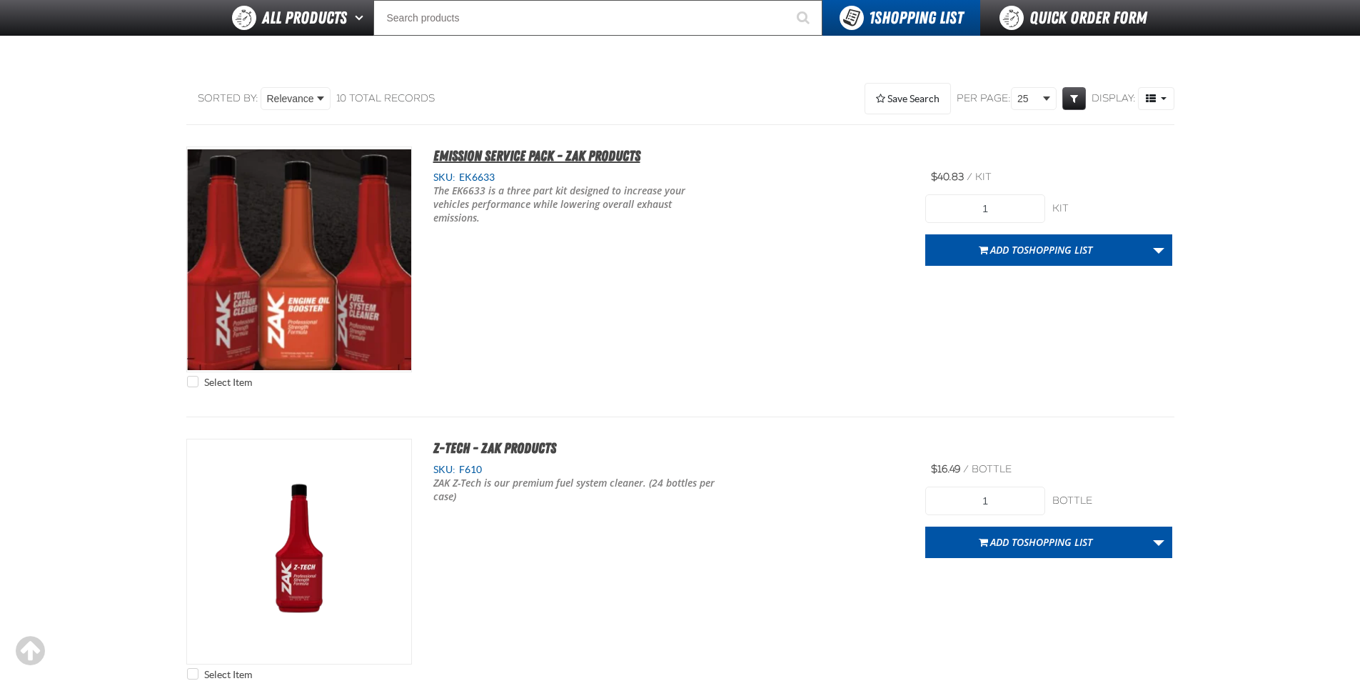
click at [528, 156] on span "Emission Service Pack - ZAK Products" at bounding box center [536, 155] width 207 height 17
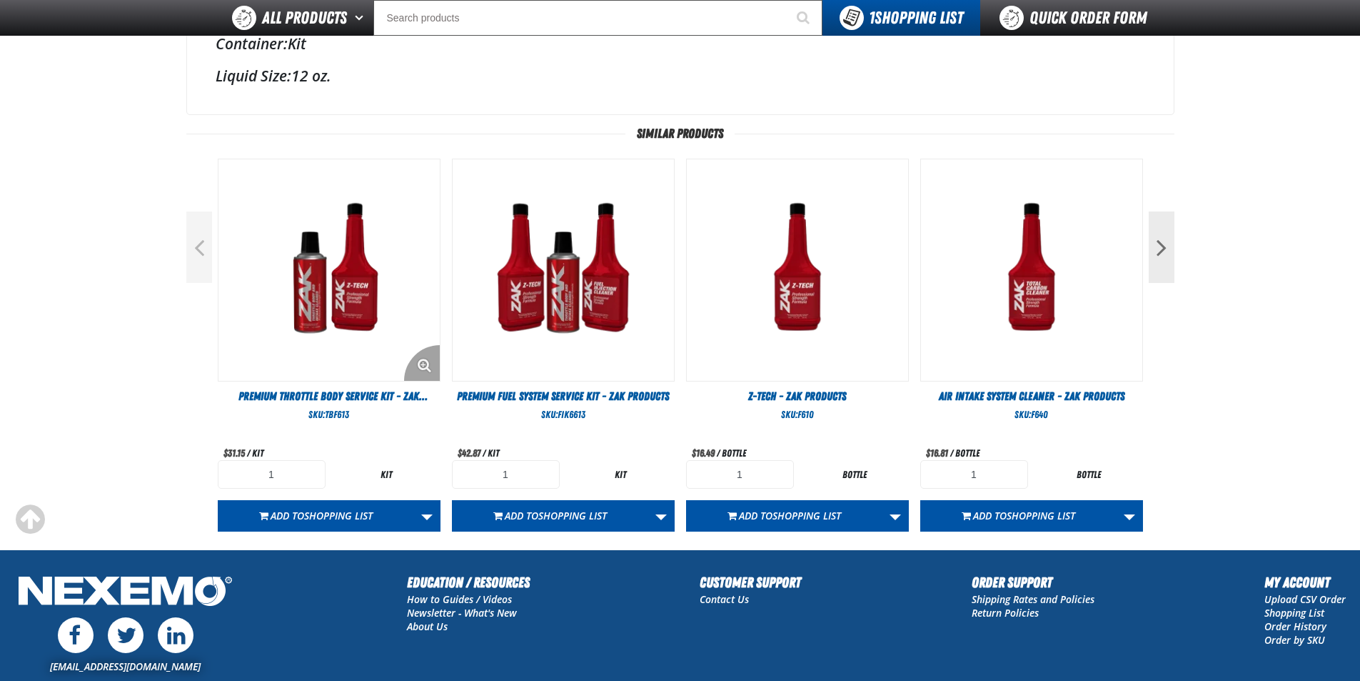
scroll to position [629, 0]
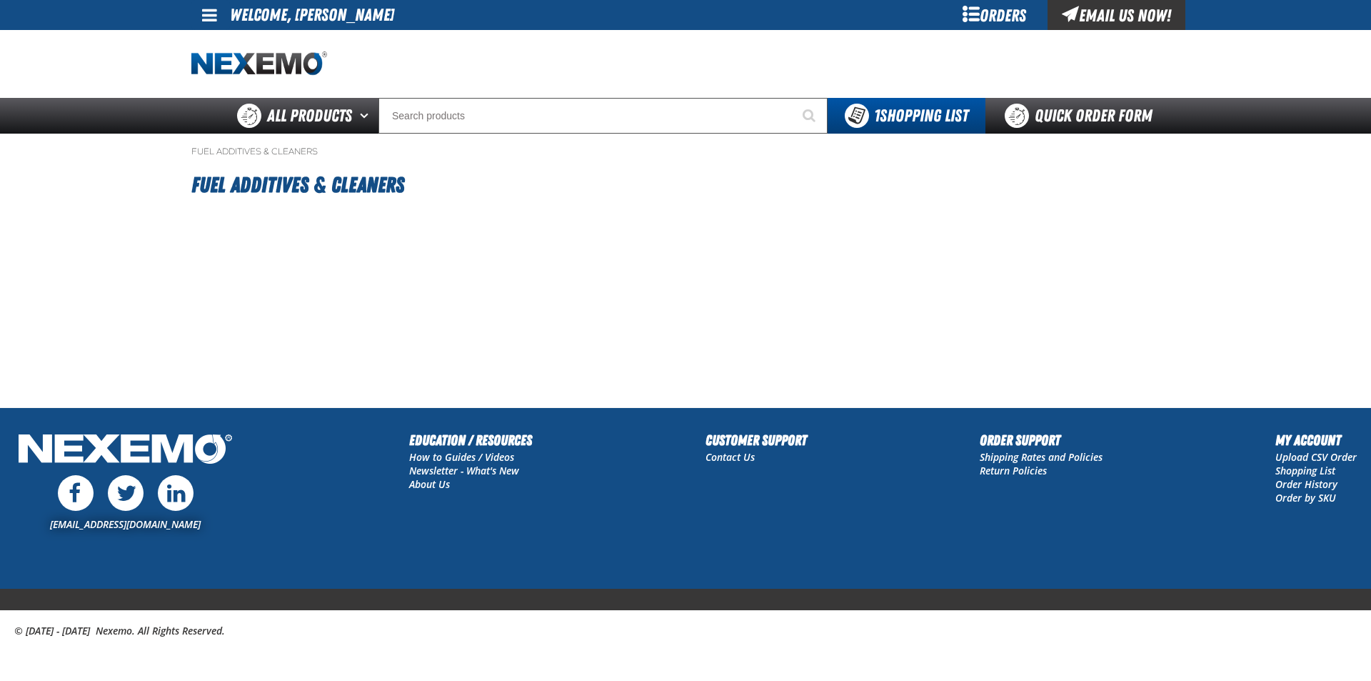
type input "12"
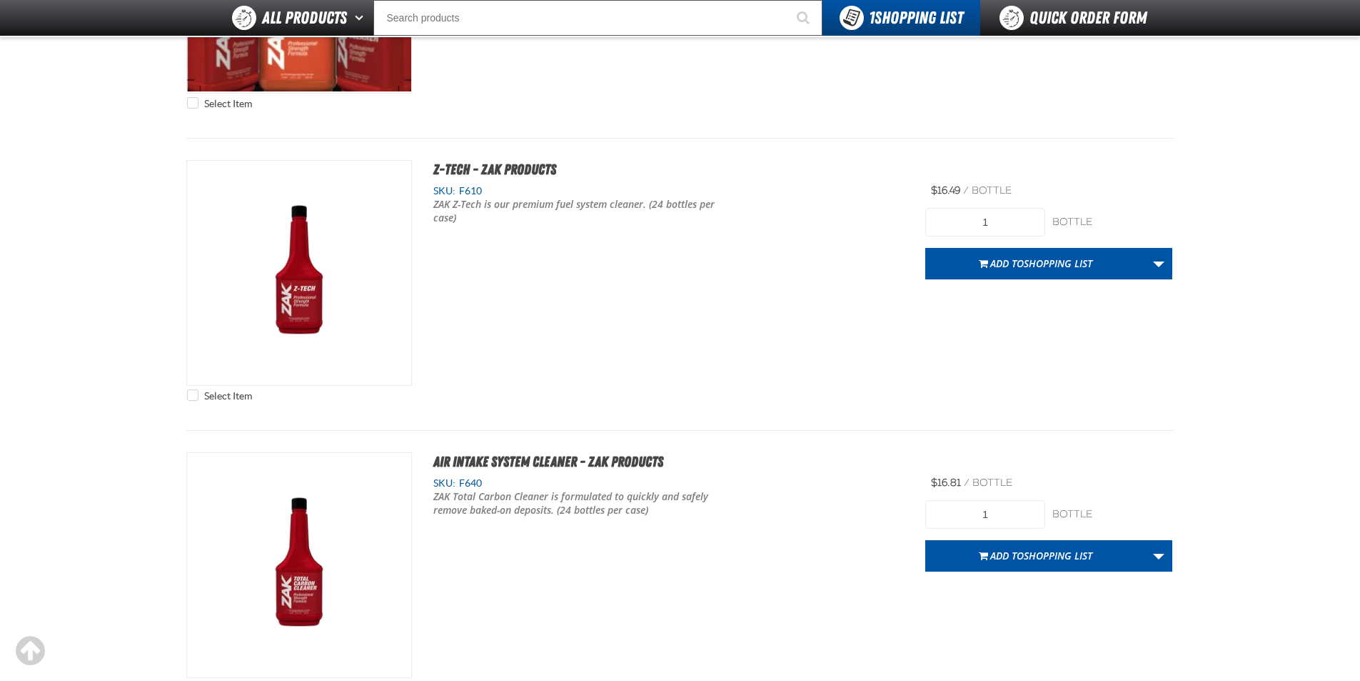
scroll to position [428, 0]
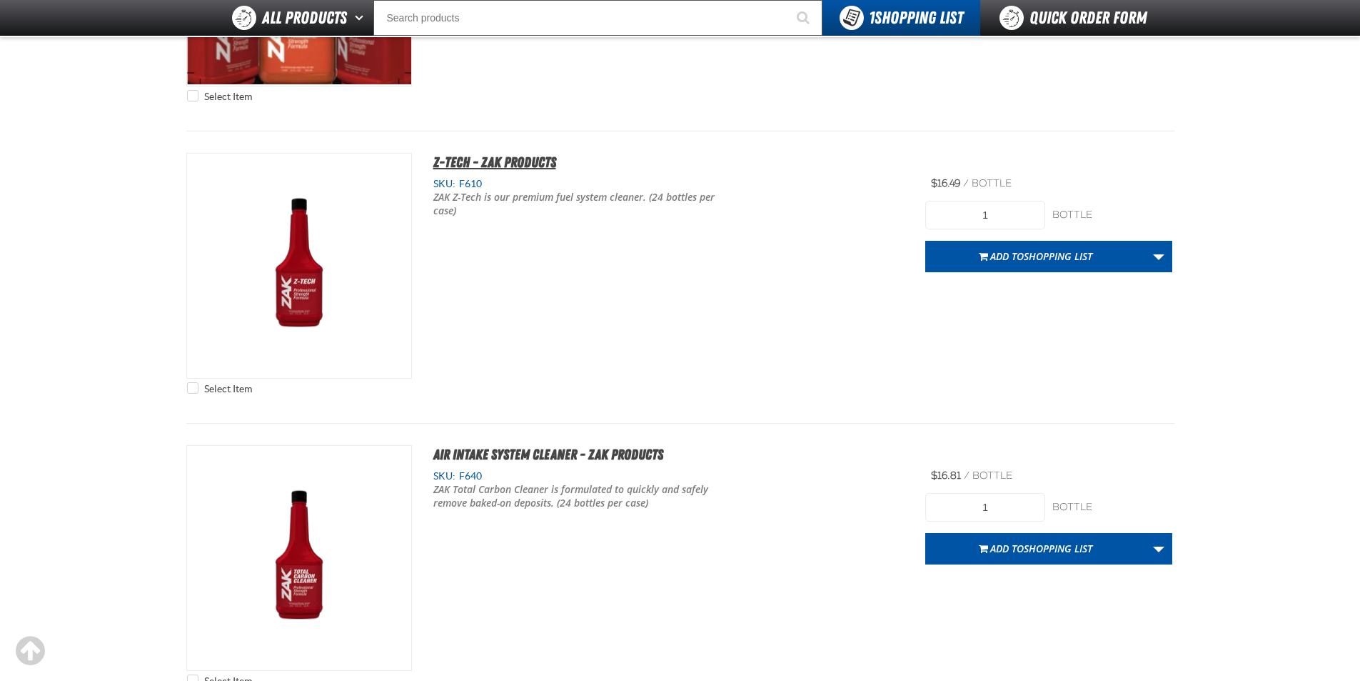
click at [516, 156] on span "Z-Tech - ZAK Products" at bounding box center [494, 162] width 123 height 17
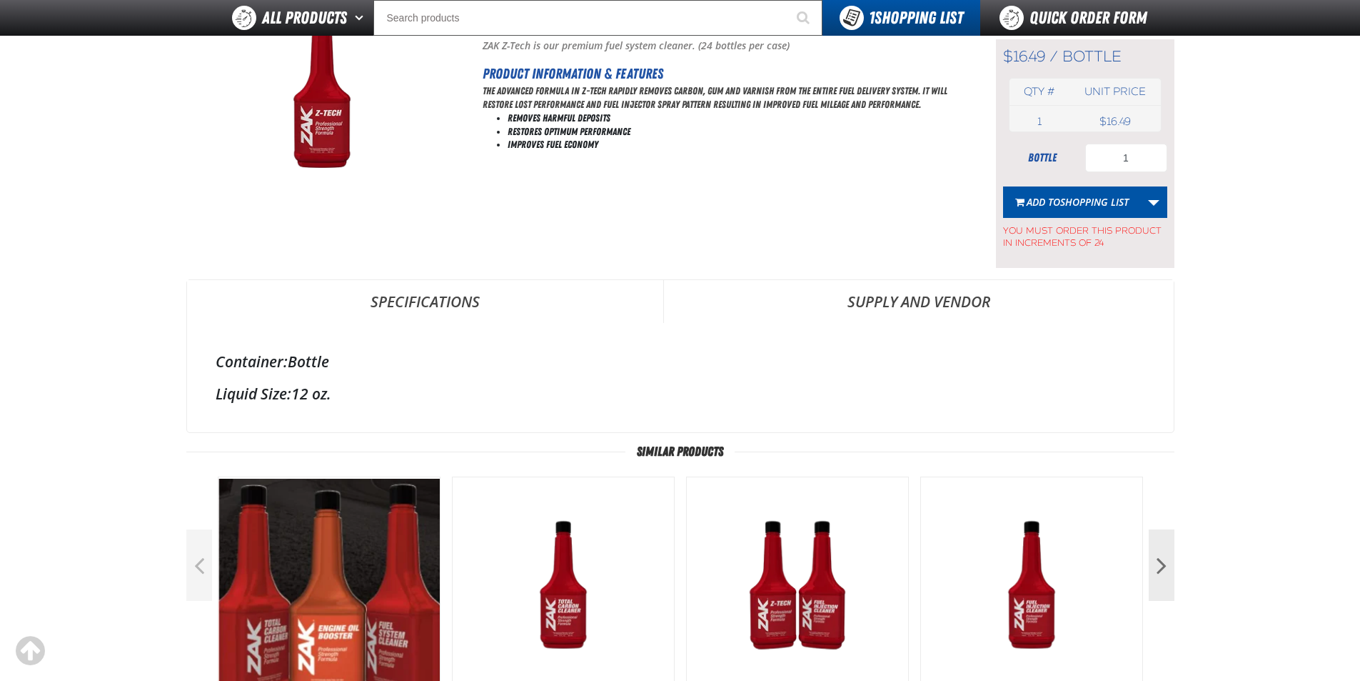
scroll to position [214, 0]
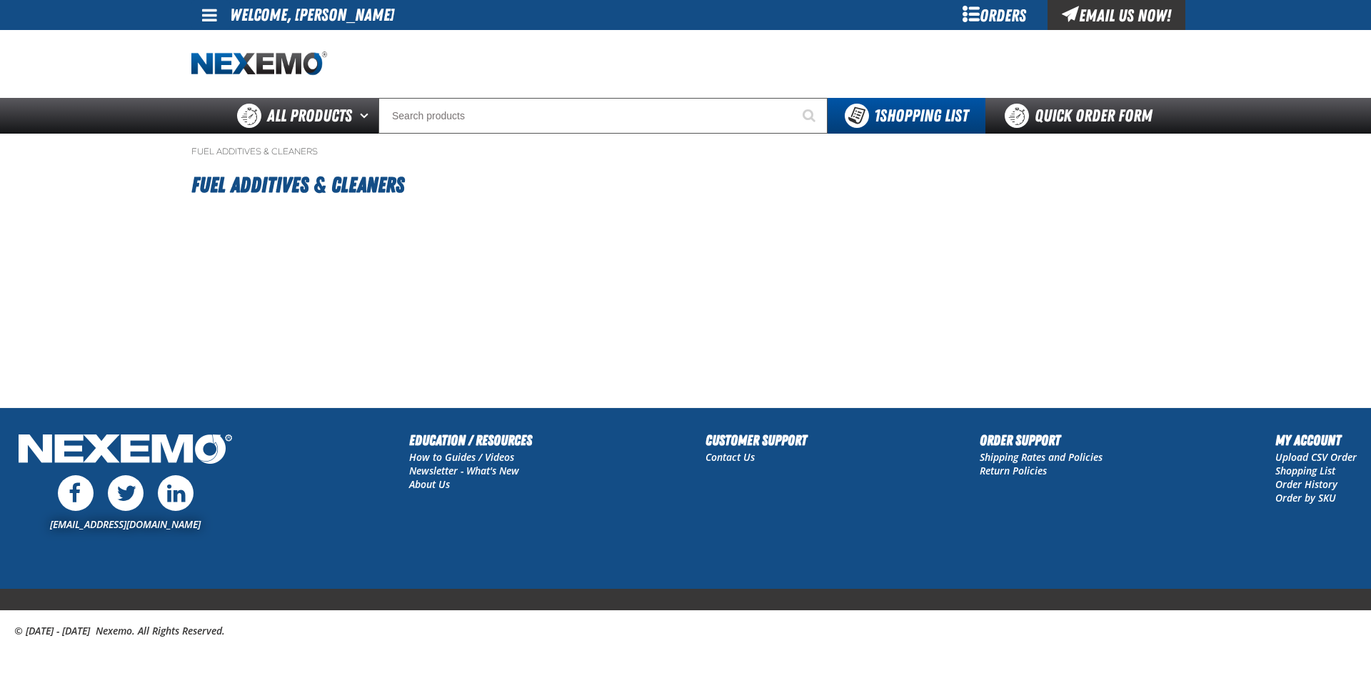
type input "12"
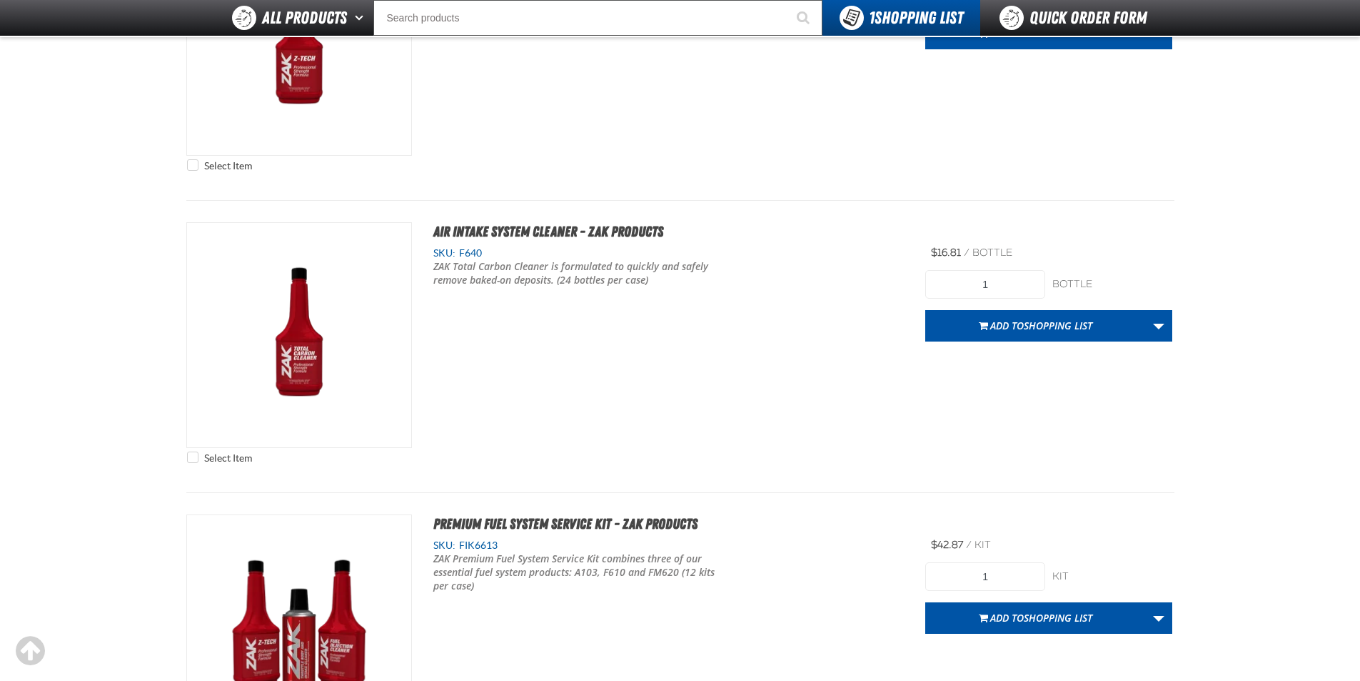
scroll to position [866, 0]
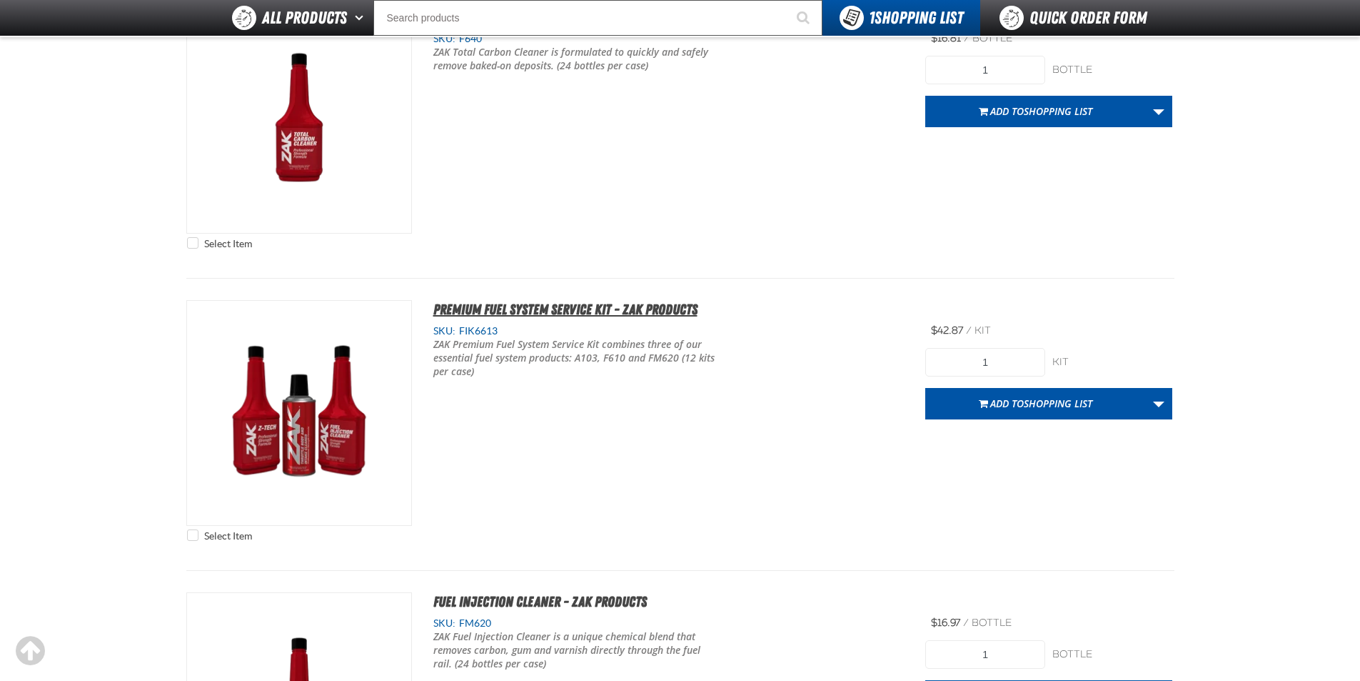
click at [557, 301] on span "Premium Fuel System Service Kit - ZAK Products" at bounding box center [565, 309] width 264 height 17
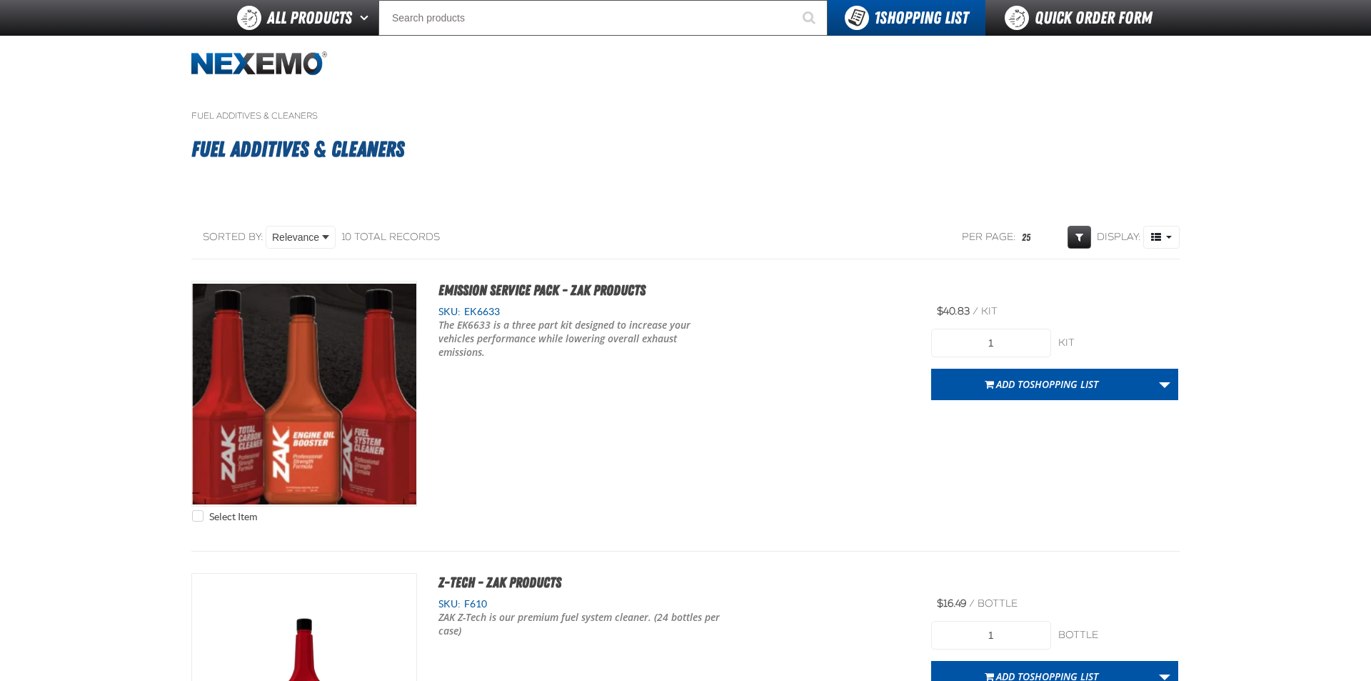
type input "12"
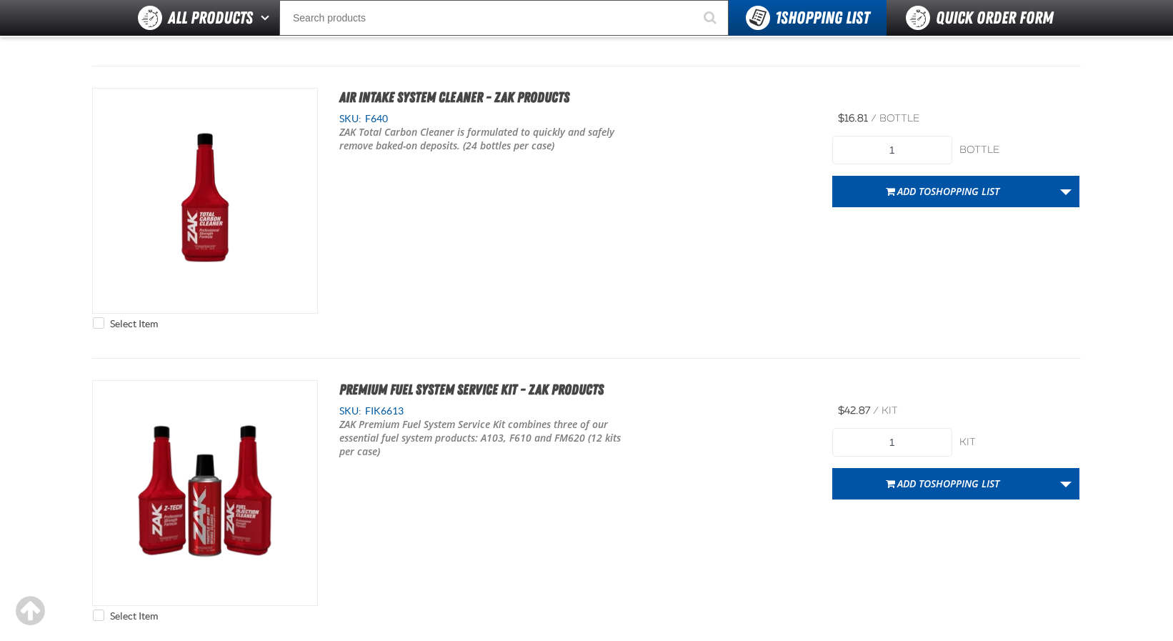
scroll to position [428, 0]
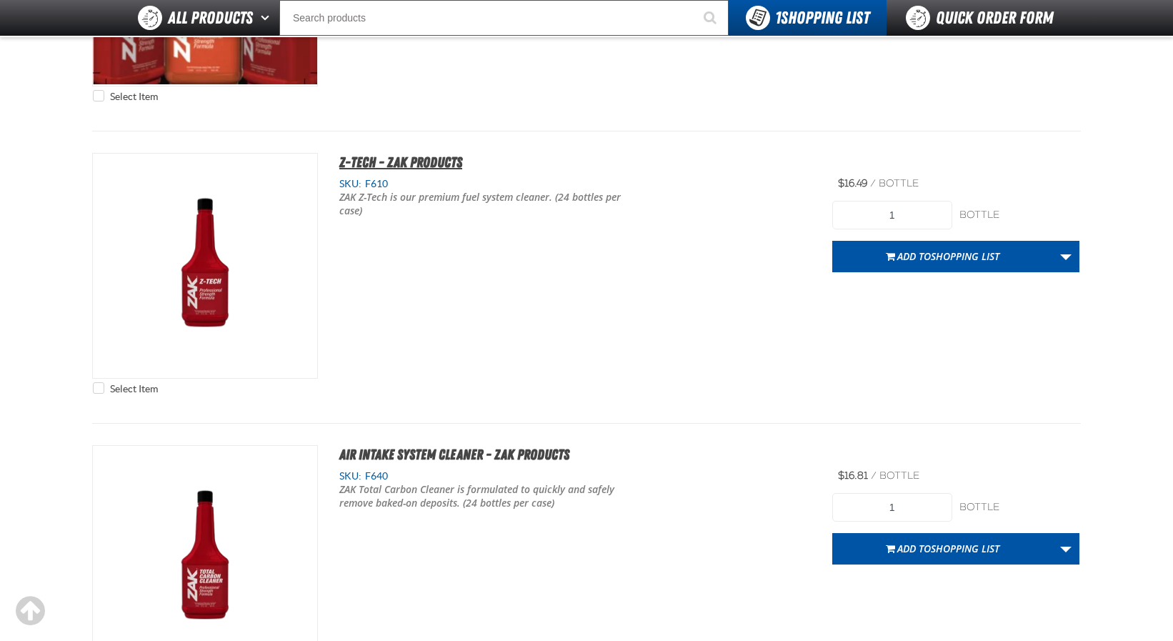
click at [428, 164] on span "Z-Tech - ZAK Products" at bounding box center [400, 162] width 123 height 17
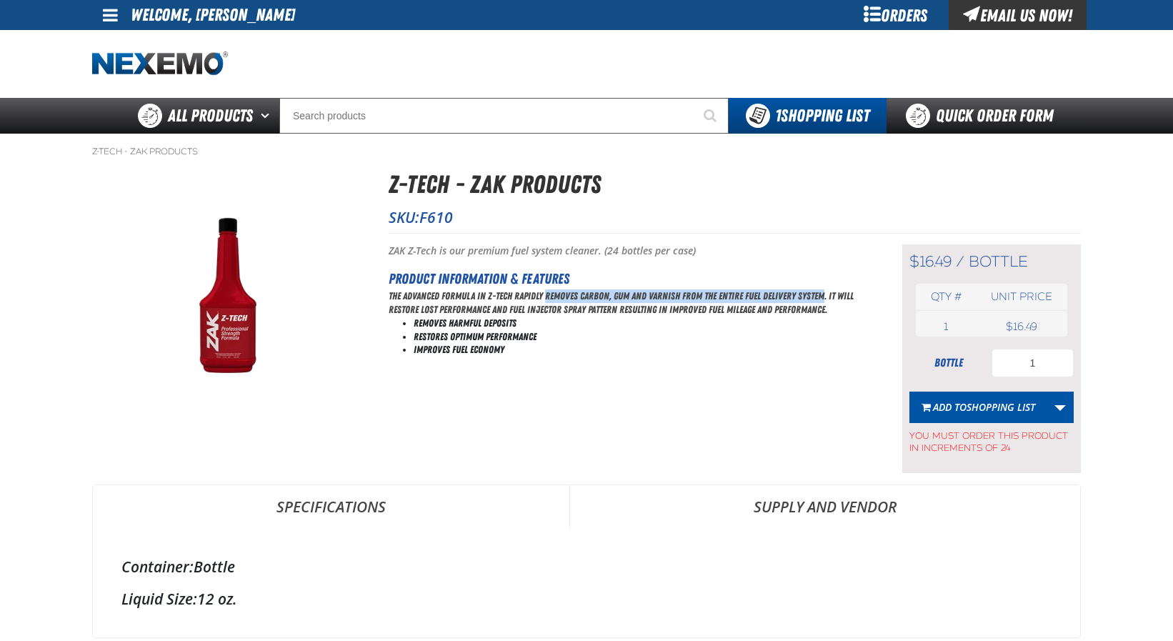
drag, startPoint x: 546, startPoint y: 296, endPoint x: 822, endPoint y: 296, distance: 276.4
click at [822, 296] on p "The advanced formula in Z-Tech rapidly removes carbon, gum and varnish from the…" at bounding box center [627, 302] width 478 height 27
